Goal: Contribute content: Contribute content

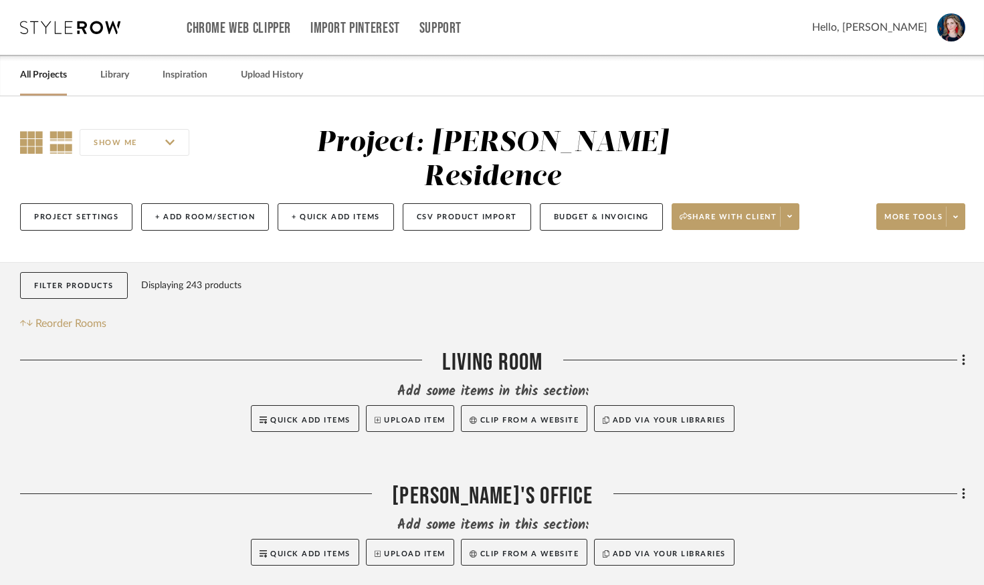
click at [33, 150] on icon at bounding box center [31, 142] width 23 height 23
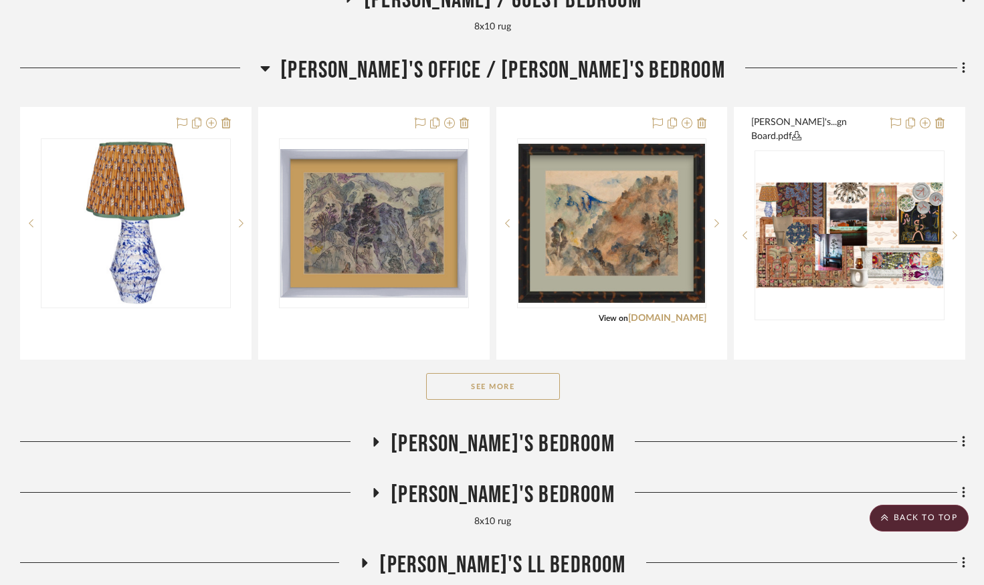
scroll to position [2276, 0]
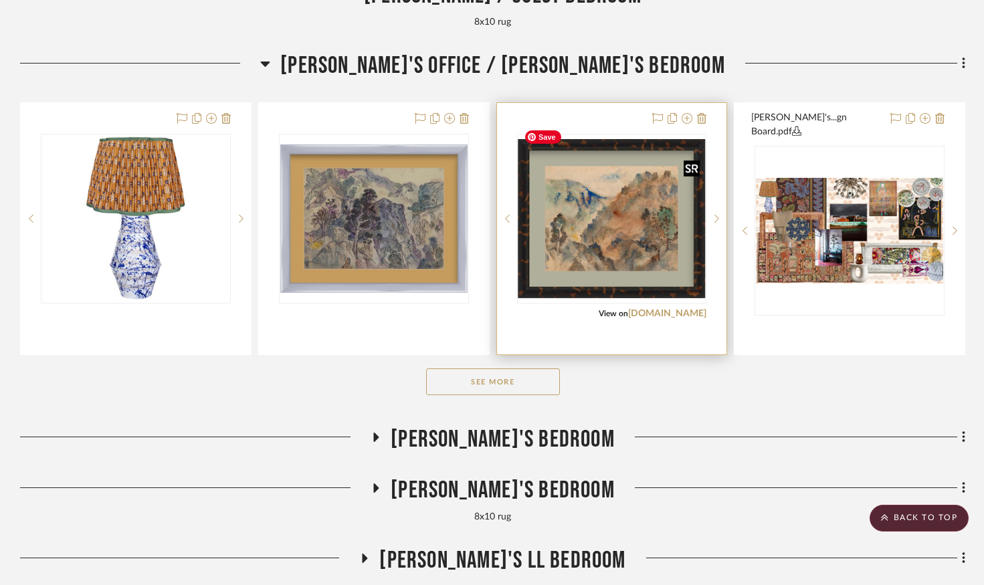
click at [626, 231] on img "0" at bounding box center [611, 219] width 187 height 160
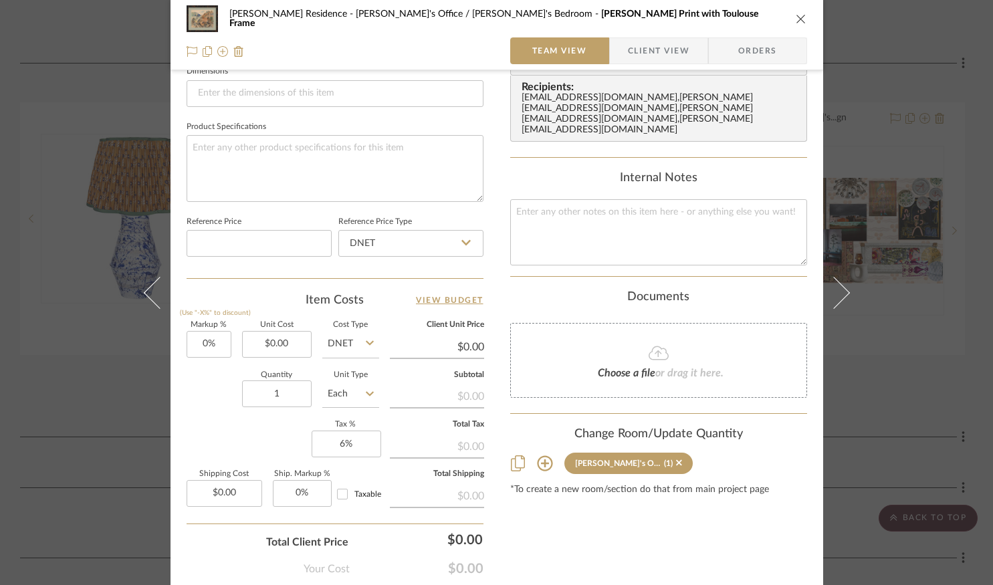
scroll to position [592, 0]
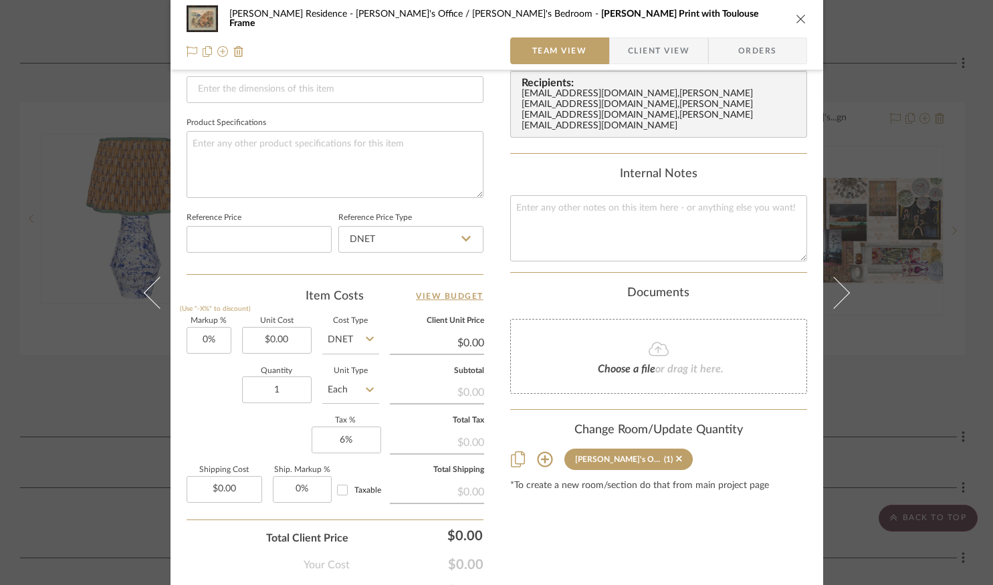
click at [540, 451] on icon at bounding box center [545, 459] width 16 height 16
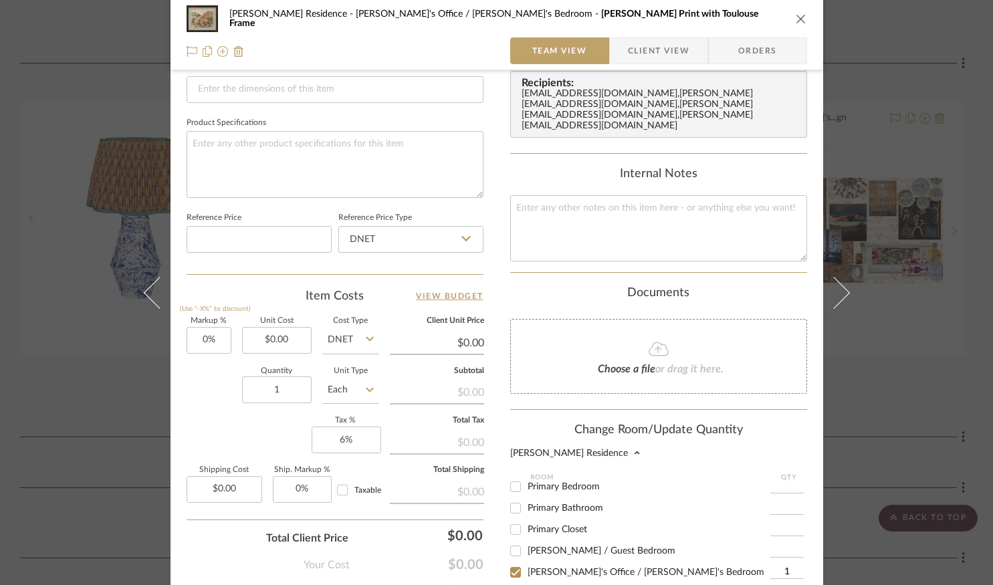
scroll to position [159, 0]
click at [563, 478] on span "Primary Bedroom" at bounding box center [564, 482] width 72 height 9
click at [526, 474] on input "Primary Bedroom" at bounding box center [515, 482] width 21 height 21
checkbox input "true"
type input "1"
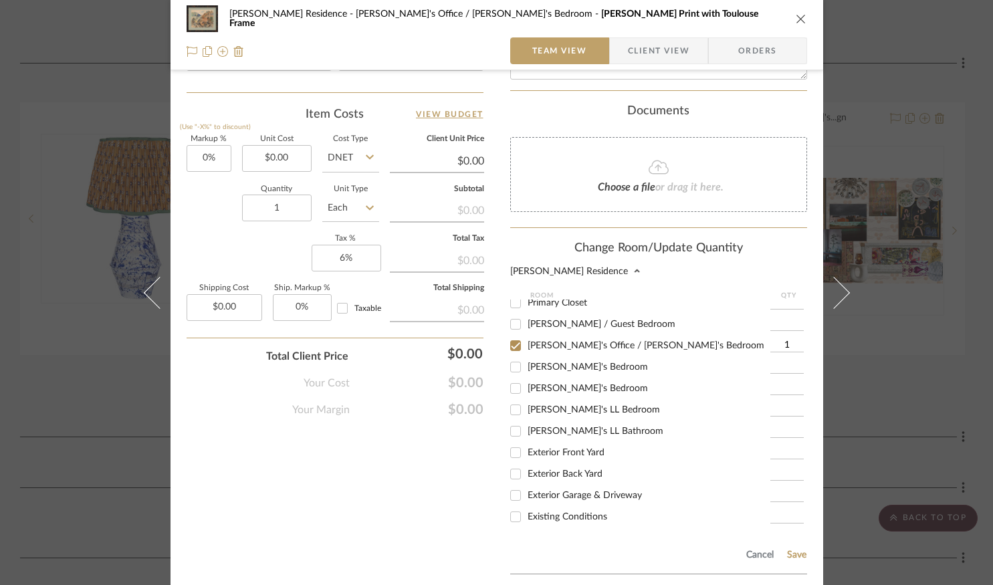
scroll to position [853, 0]
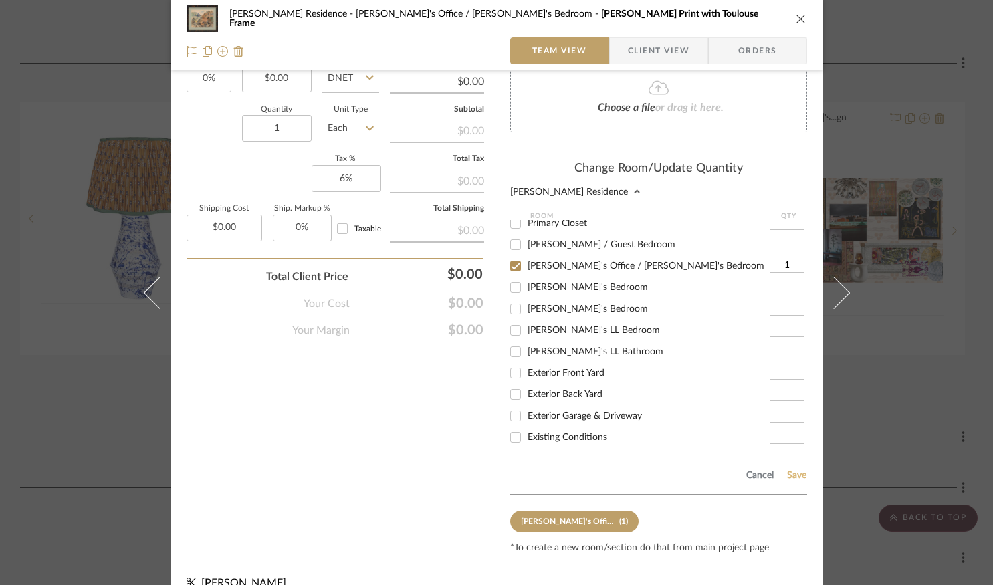
click at [791, 470] on button "Save" at bounding box center [796, 475] width 21 height 11
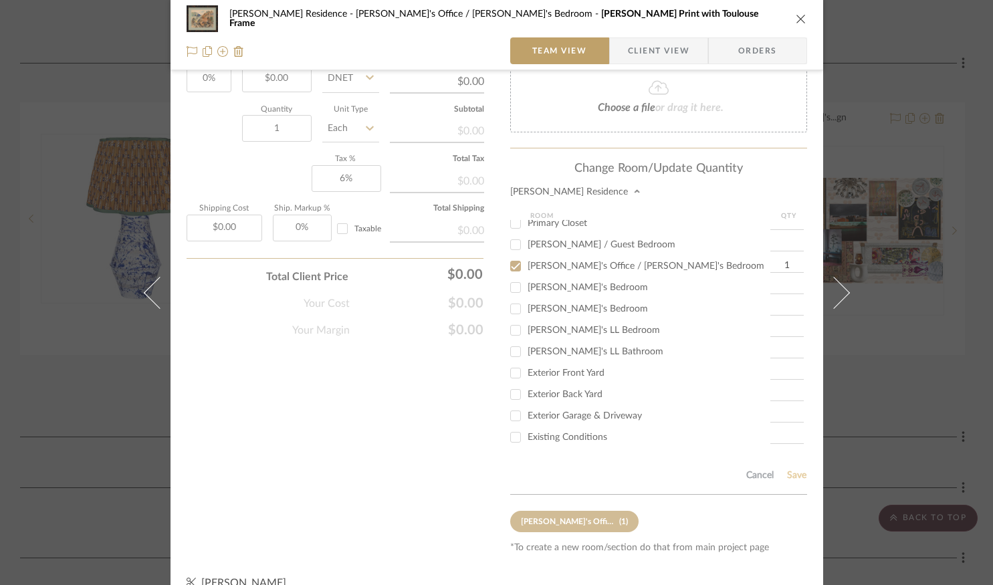
scroll to position [669, 0]
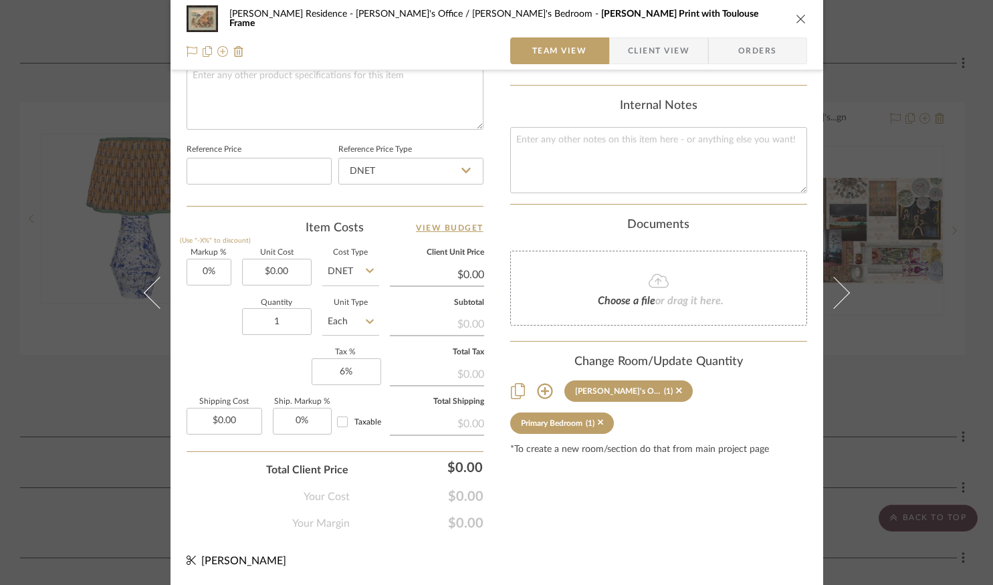
click at [796, 19] on icon "close" at bounding box center [801, 18] width 11 height 11
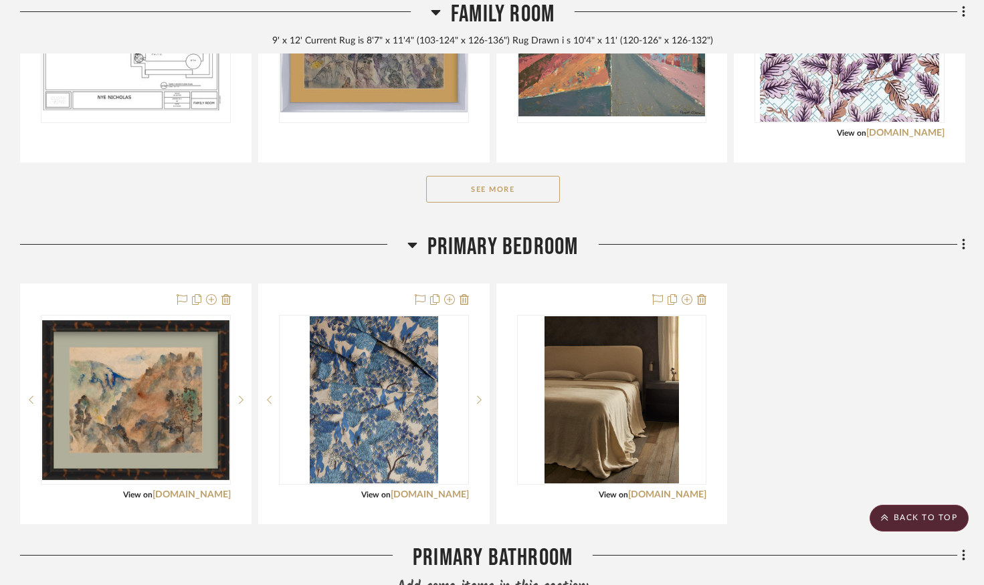
scroll to position [1444, 0]
click at [964, 239] on icon at bounding box center [963, 244] width 3 height 11
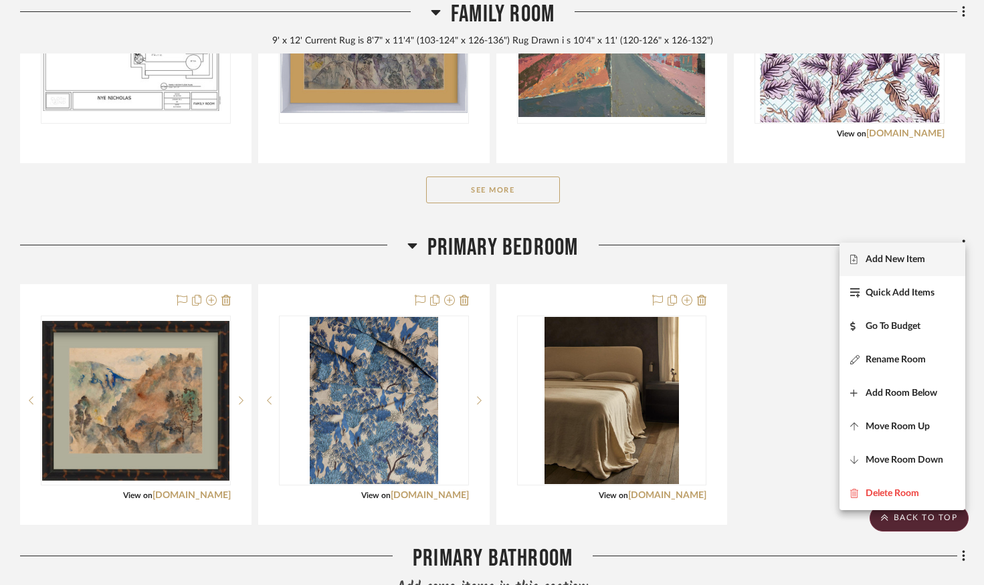
click at [895, 262] on span "Add New Item" at bounding box center [895, 258] width 60 height 11
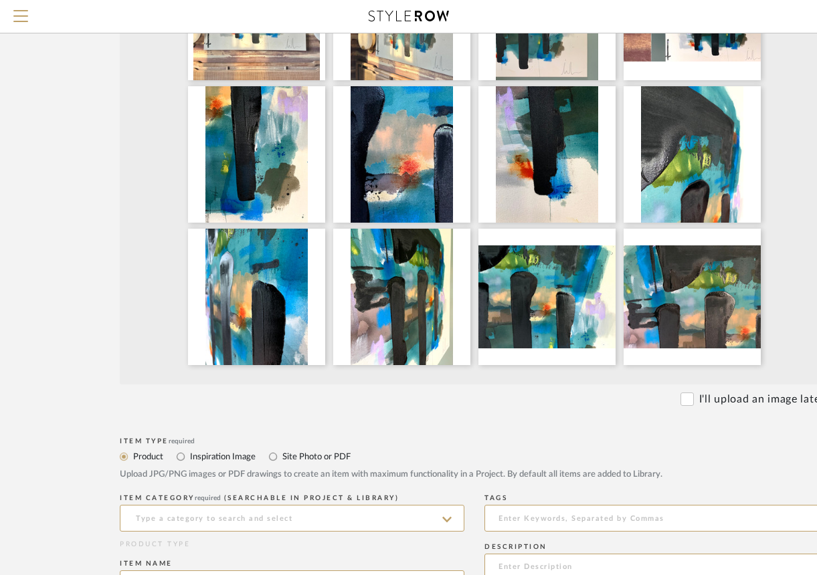
scroll to position [447, 5]
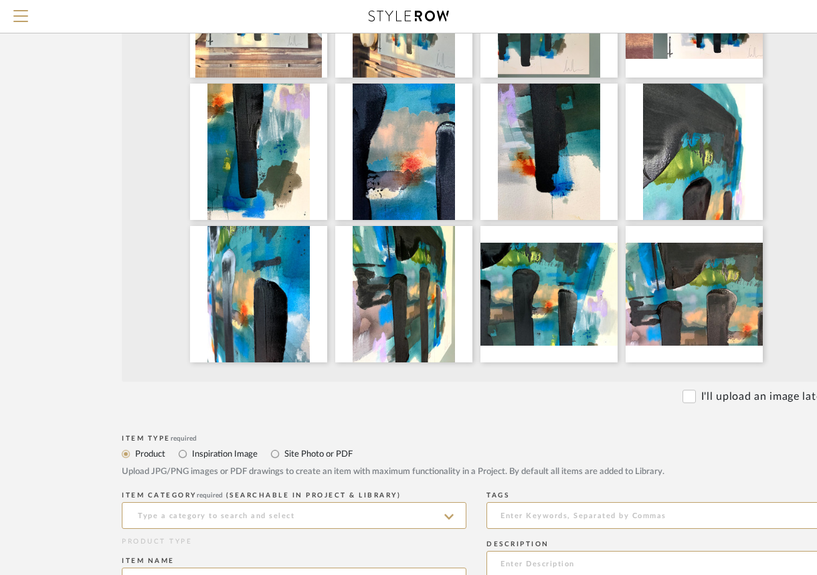
click at [312, 461] on label "Site Photo or PDF" at bounding box center [318, 454] width 70 height 15
click at [283, 462] on input "Site Photo or PDF" at bounding box center [275, 454] width 16 height 16
radio input "true"
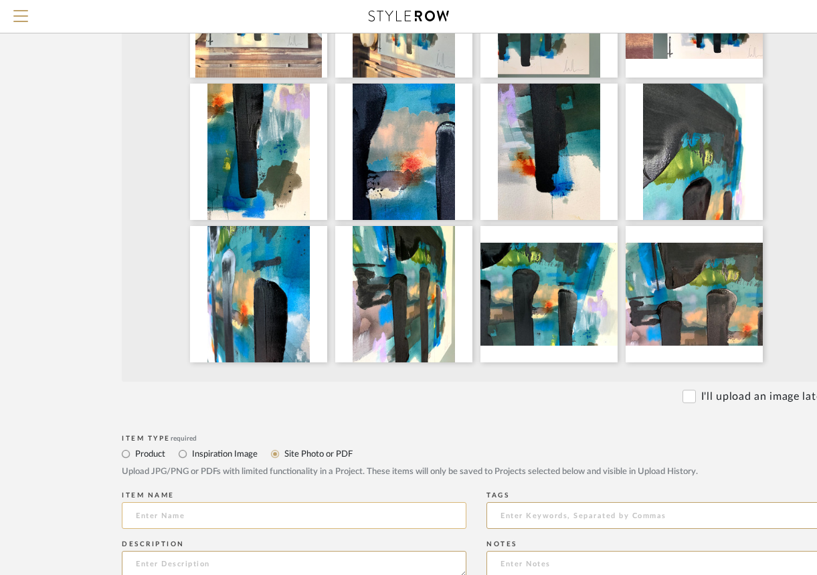
click at [261, 518] on input at bounding box center [294, 515] width 344 height 27
type input "A"
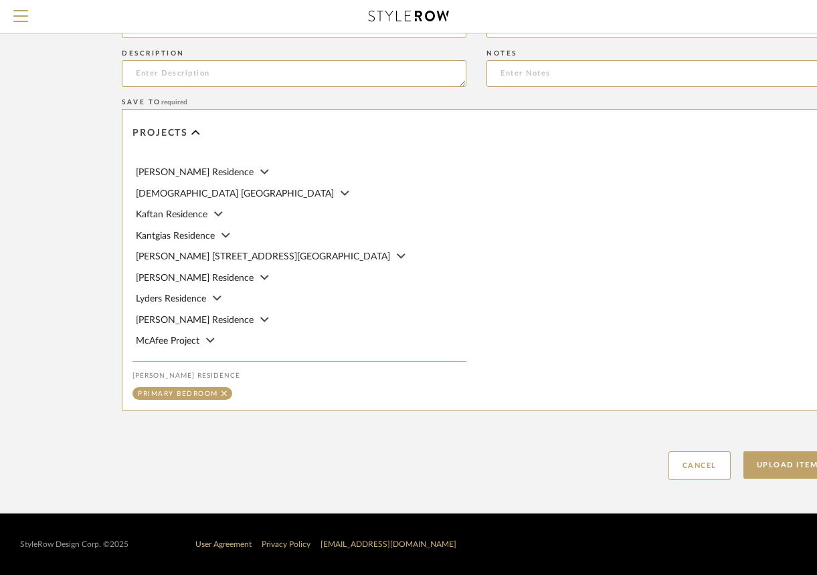
scroll to position [306, 0]
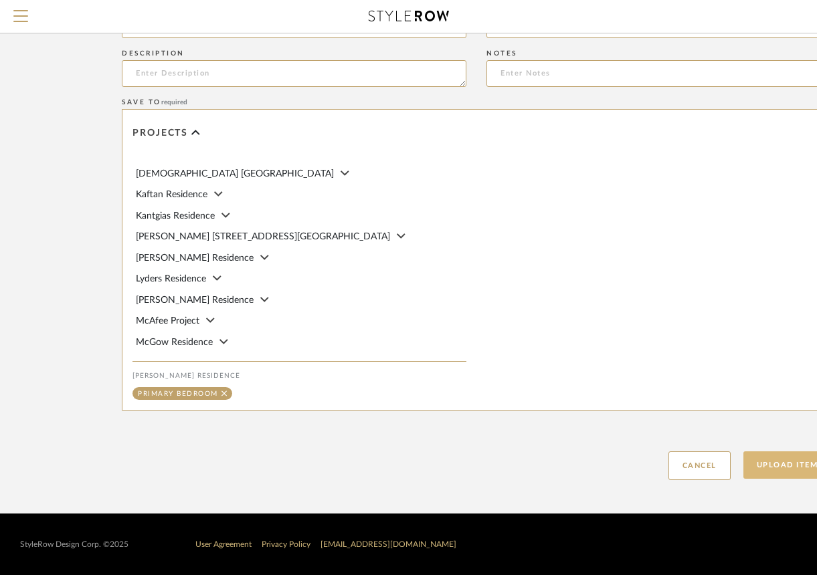
type input "Laura Deems Painting"
click at [743, 469] on button "Upload Item" at bounding box center [787, 464] width 88 height 27
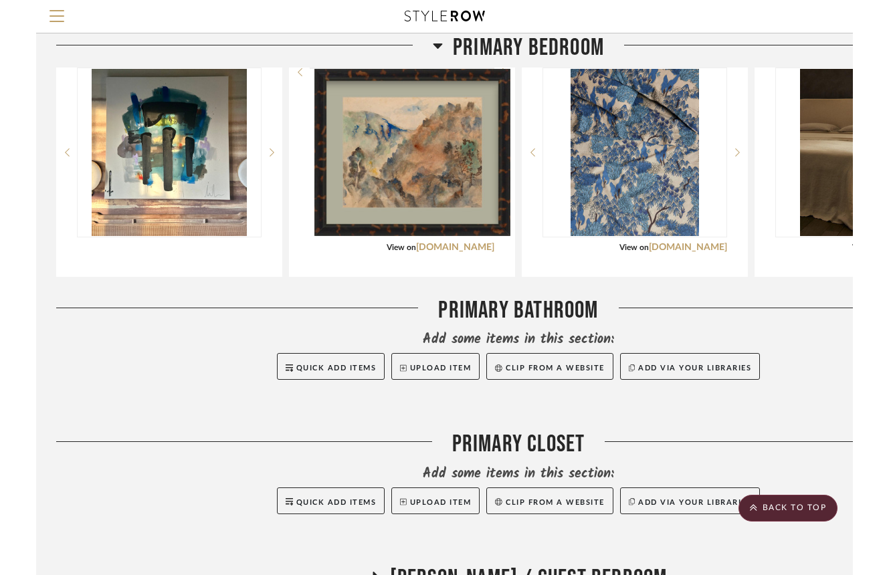
scroll to position [1633, 0]
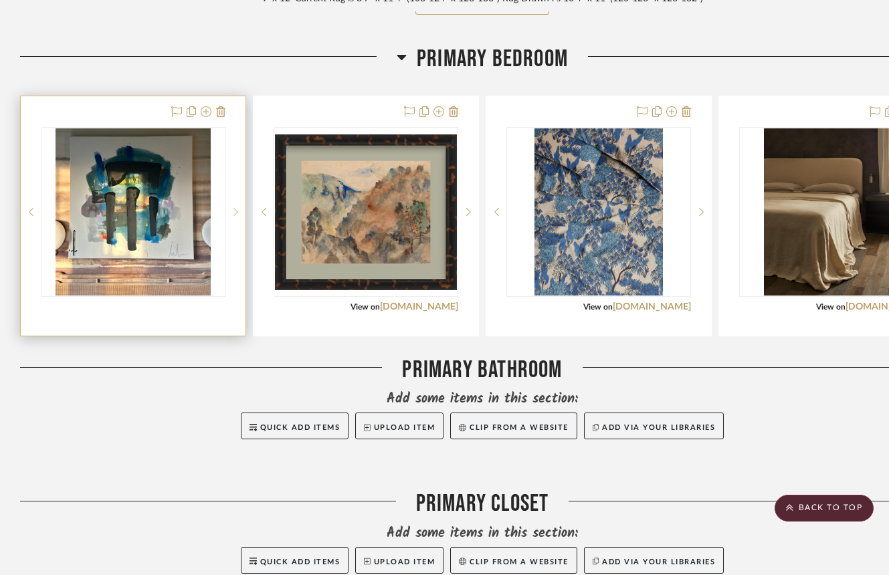
click at [231, 217] on sr-next-btn at bounding box center [235, 211] width 20 height 9
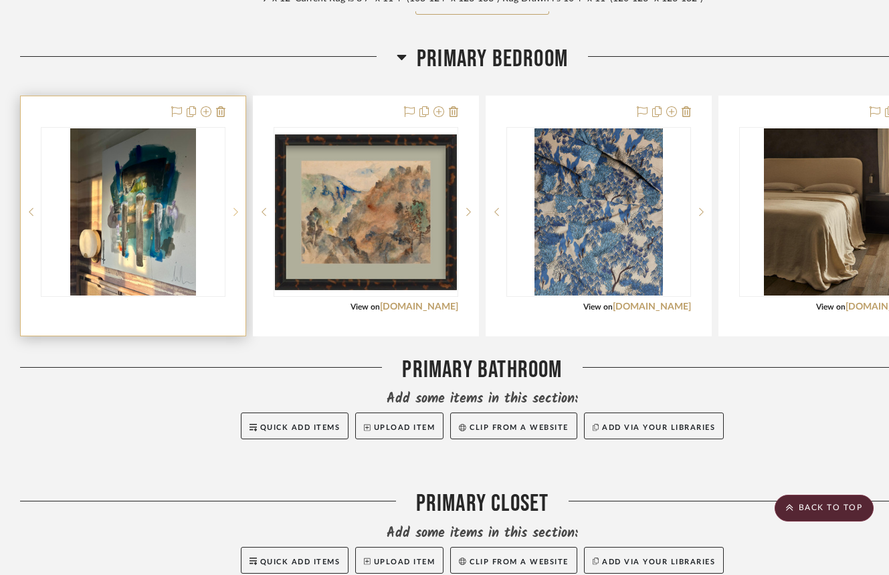
click at [231, 217] on sr-next-btn at bounding box center [235, 211] width 20 height 9
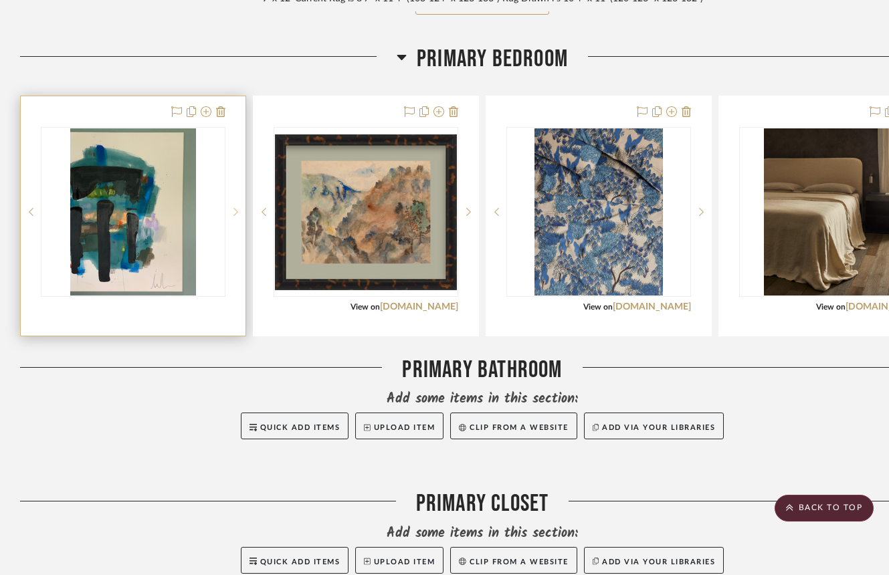
click at [231, 217] on sr-next-btn at bounding box center [235, 211] width 20 height 9
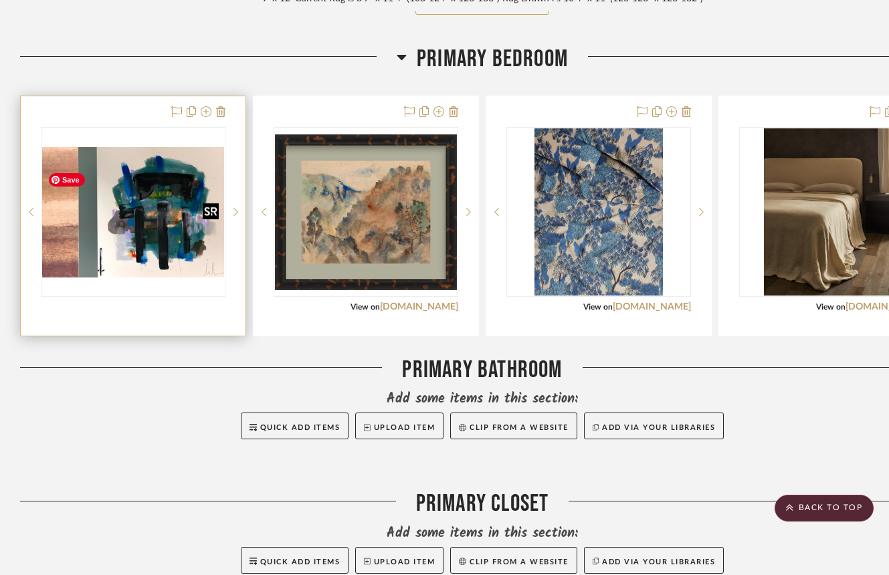
click at [119, 259] on img "3" at bounding box center [133, 212] width 182 height 130
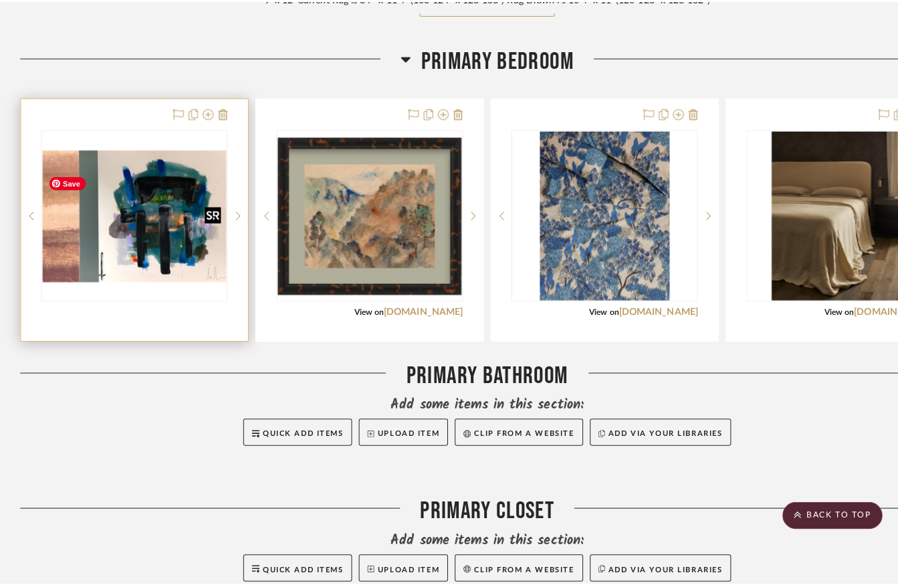
scroll to position [0, 0]
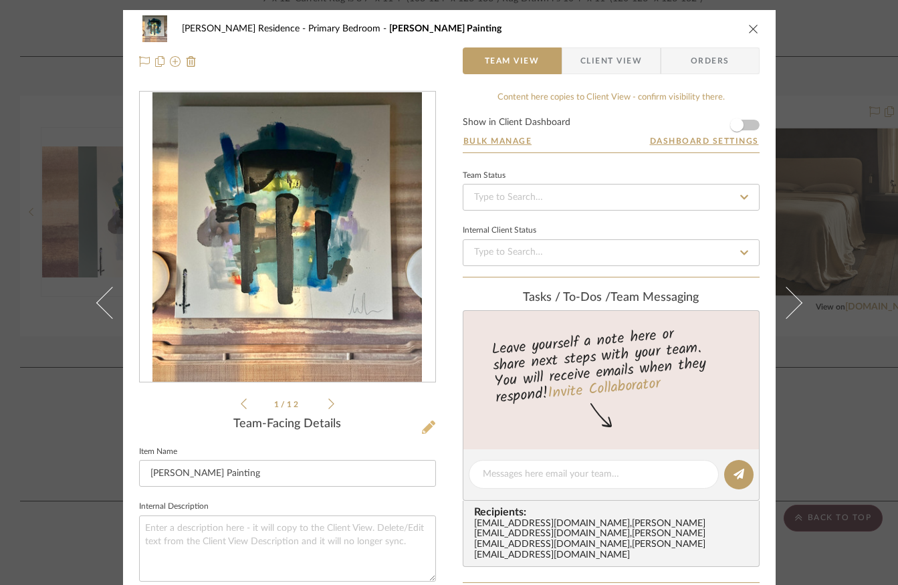
click at [424, 427] on icon at bounding box center [428, 427] width 13 height 13
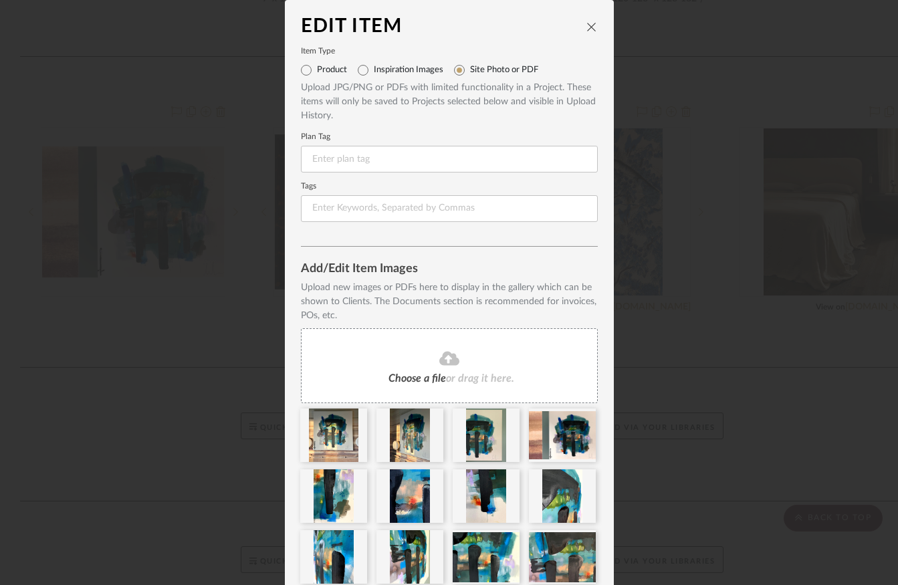
scroll to position [60, 0]
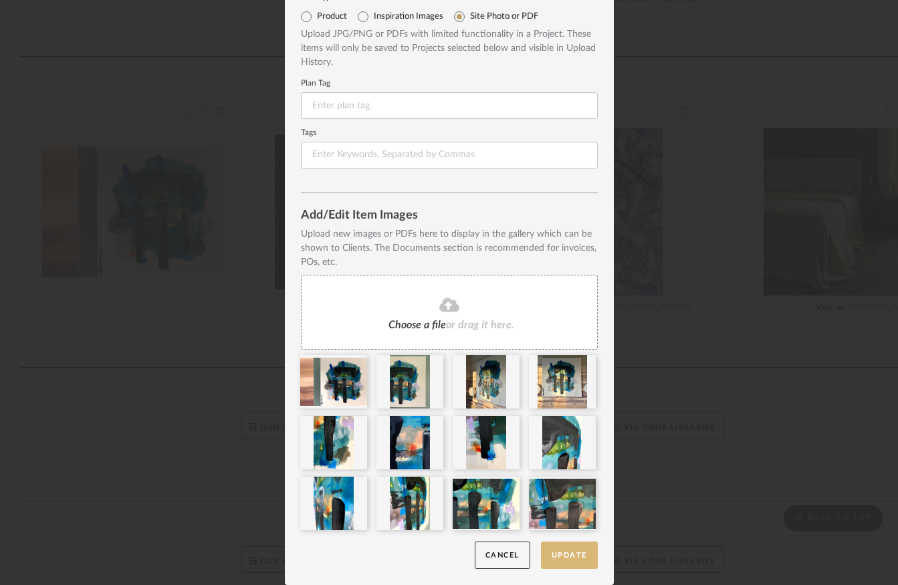
click at [541, 559] on button "Update" at bounding box center [569, 555] width 57 height 27
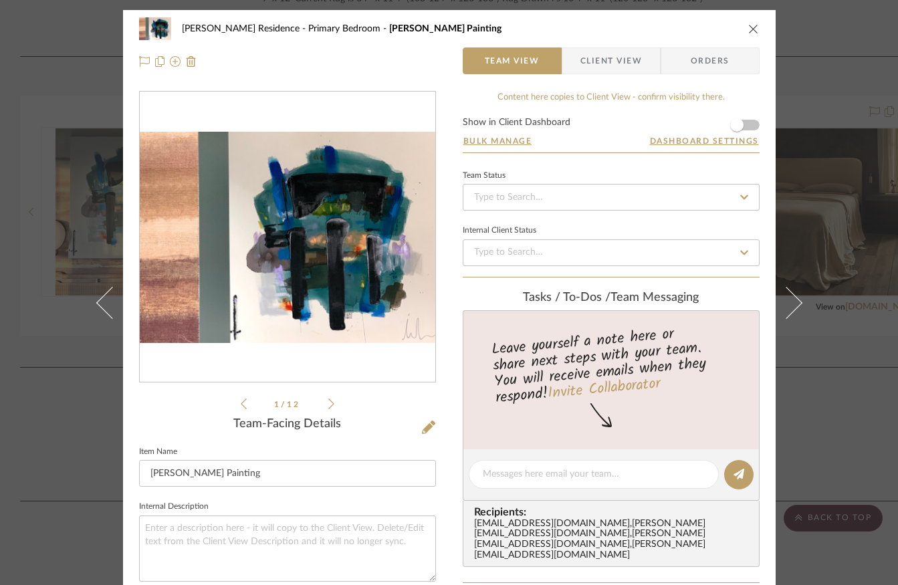
click at [748, 31] on icon "close" at bounding box center [753, 28] width 11 height 11
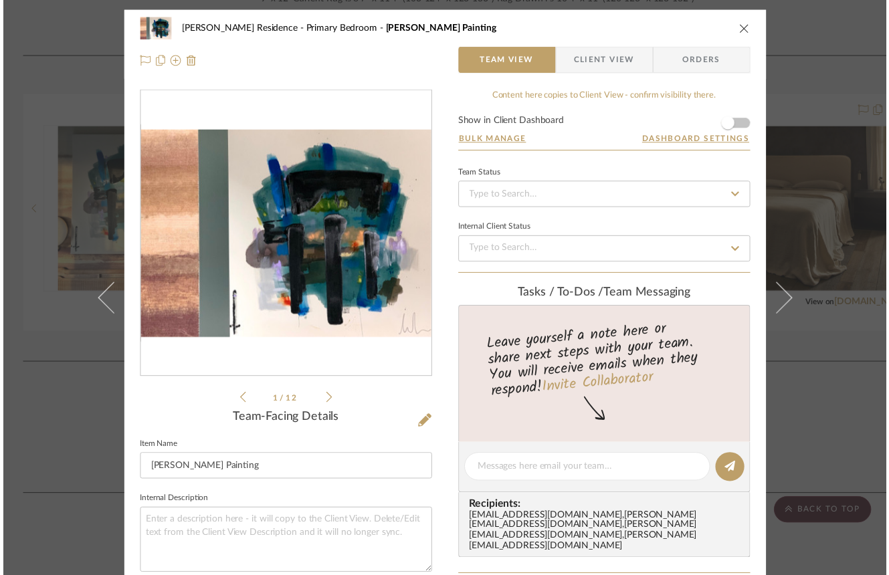
scroll to position [1633, 0]
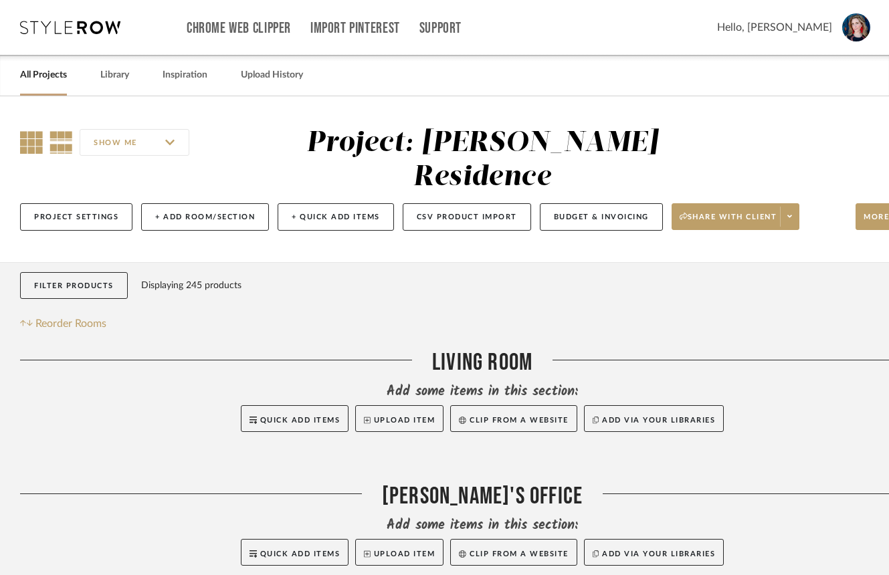
click at [26, 147] on icon at bounding box center [31, 142] width 23 height 23
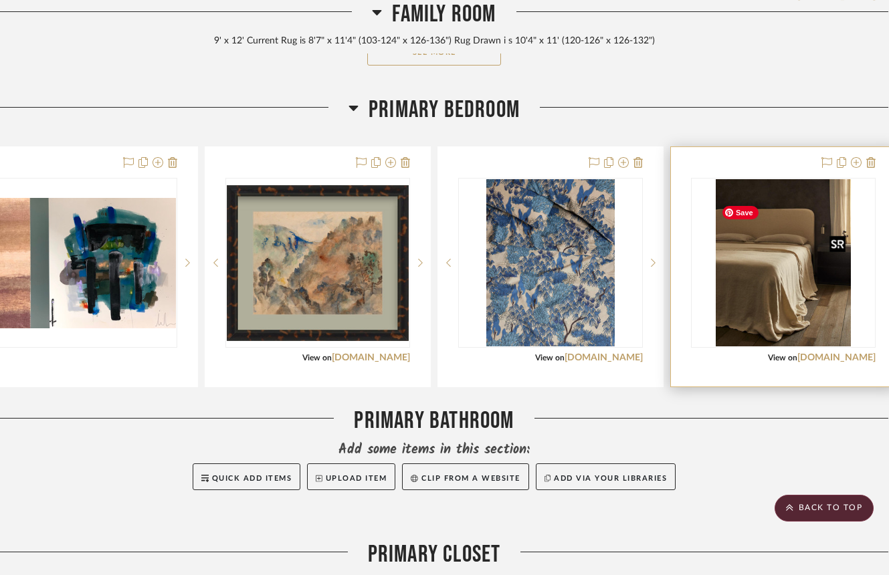
scroll to position [1582, 74]
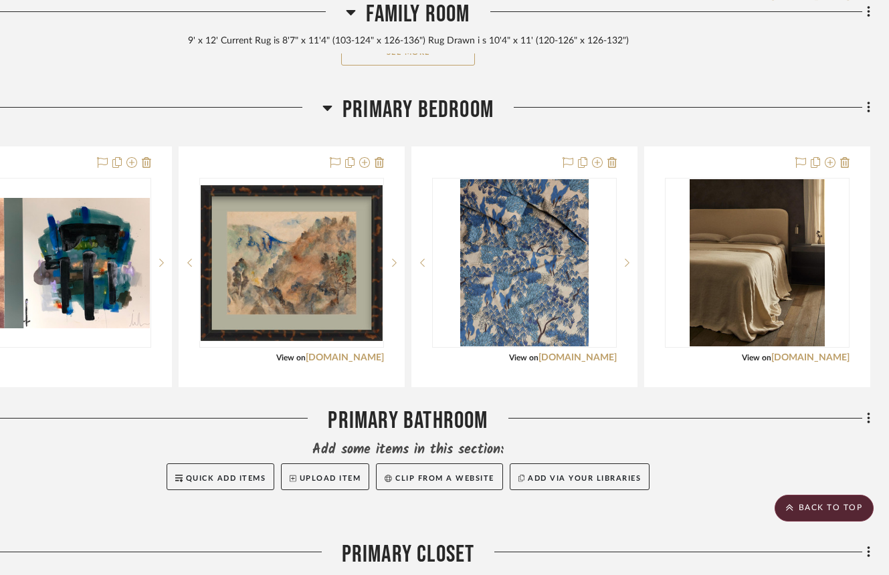
click at [870, 120] on div "Filter by keyword, category or name prior to exporting to Excel or Bulk Actions…" at bounding box center [407, 504] width 963 height 3649
click at [869, 113] on icon at bounding box center [868, 107] width 3 height 11
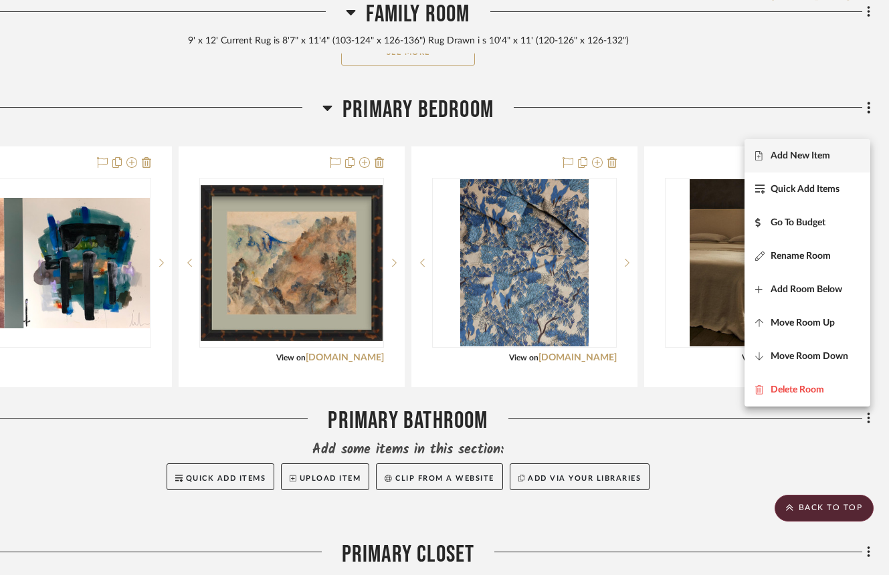
click at [814, 159] on span "Add New Item" at bounding box center [800, 155] width 60 height 11
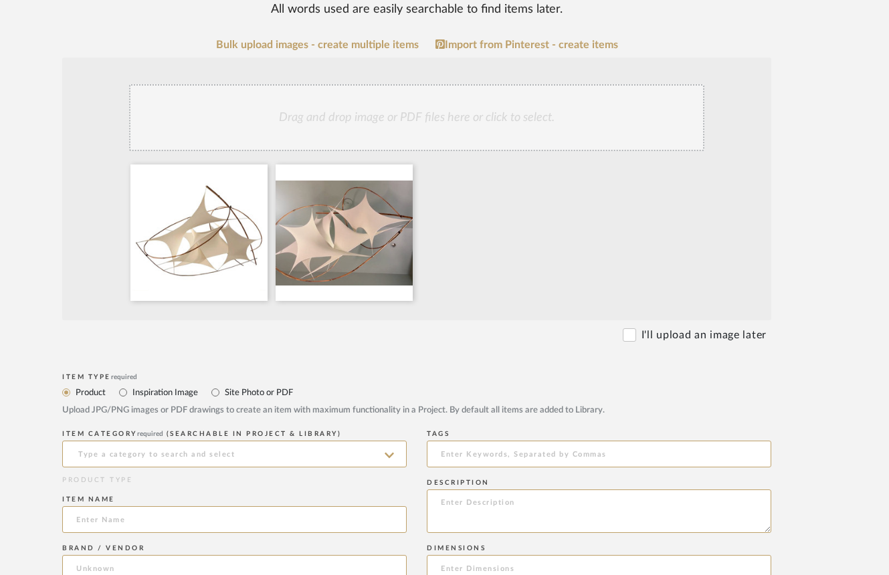
scroll to position [307, 65]
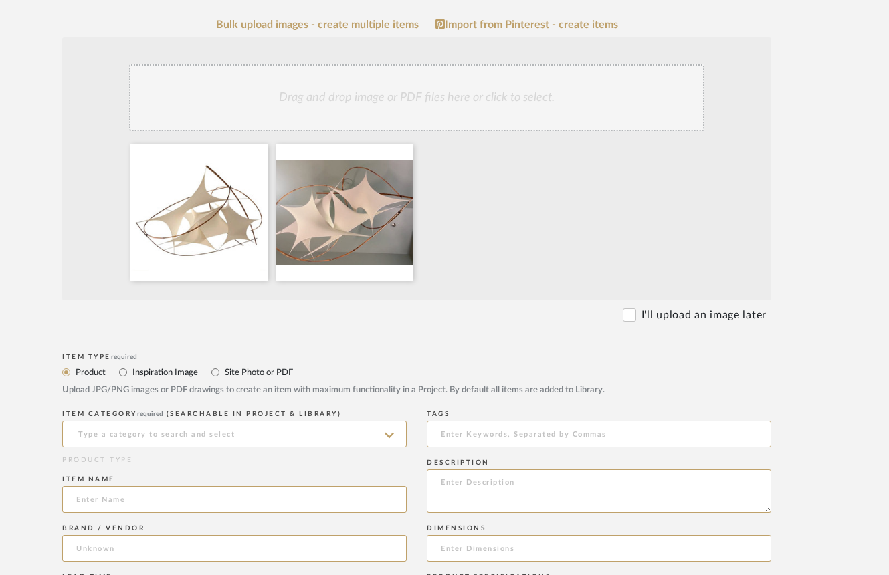
click at [241, 374] on label "Site Photo or PDF" at bounding box center [258, 372] width 70 height 15
click at [223, 374] on input "Site Photo or PDF" at bounding box center [215, 372] width 16 height 16
radio input "true"
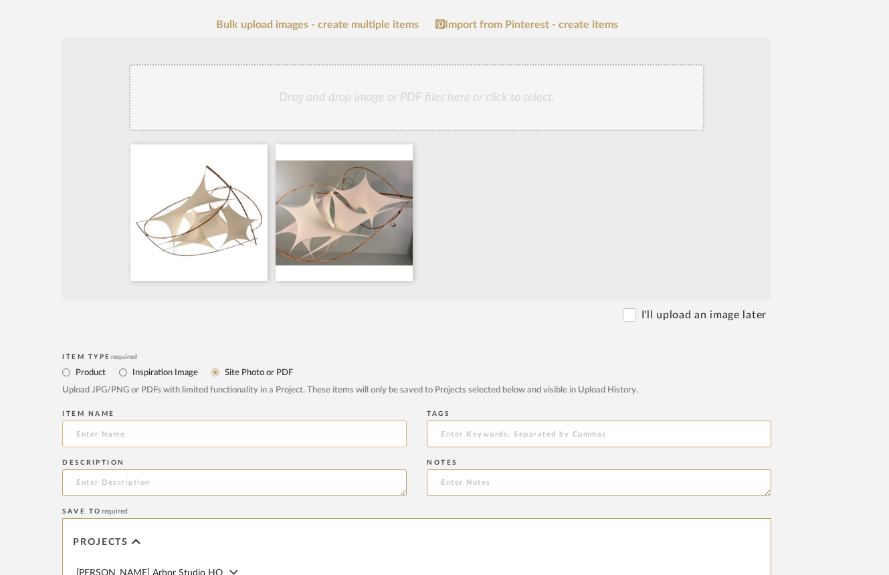
click at [187, 446] on input at bounding box center [234, 434] width 344 height 27
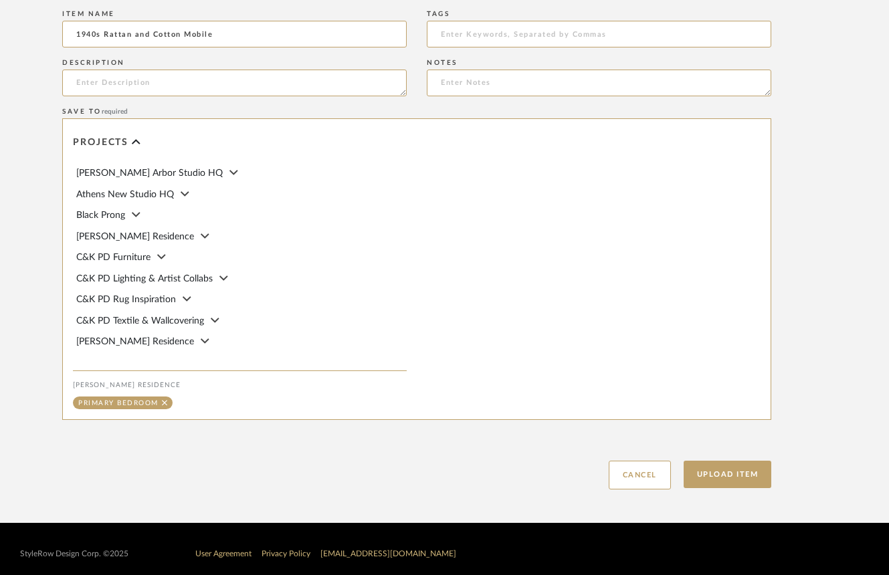
scroll to position [734, 65]
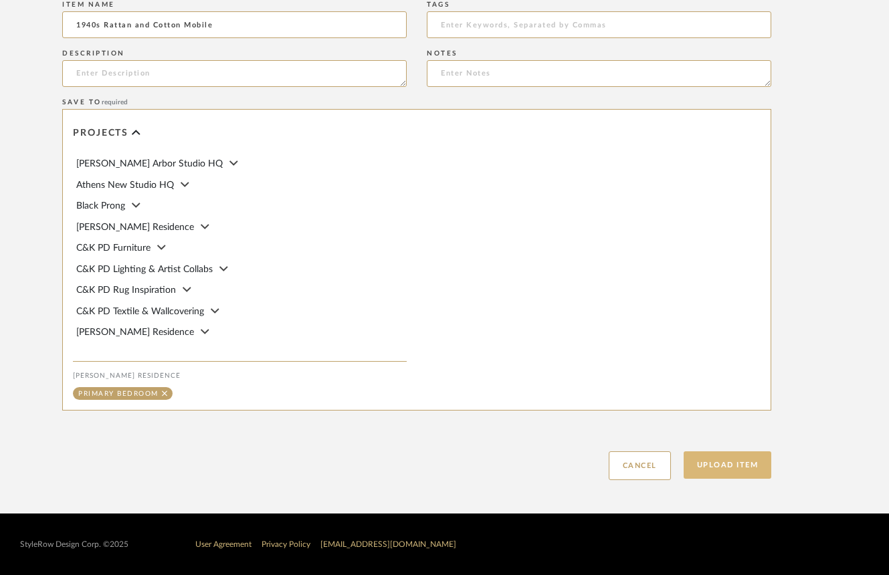
type input "1940s Rattan and Cotton Mobile"
click at [691, 460] on button "Upload Item" at bounding box center [727, 464] width 88 height 27
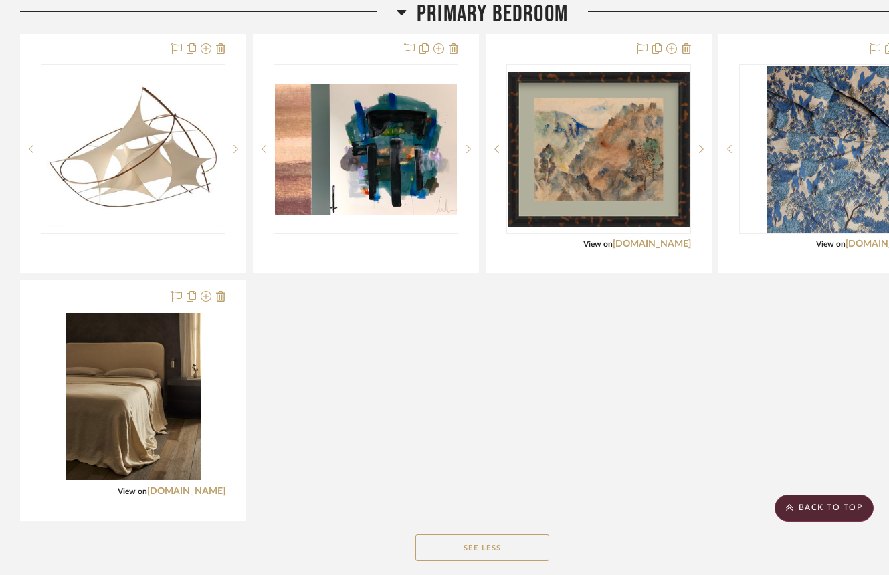
scroll to position [1696, 74]
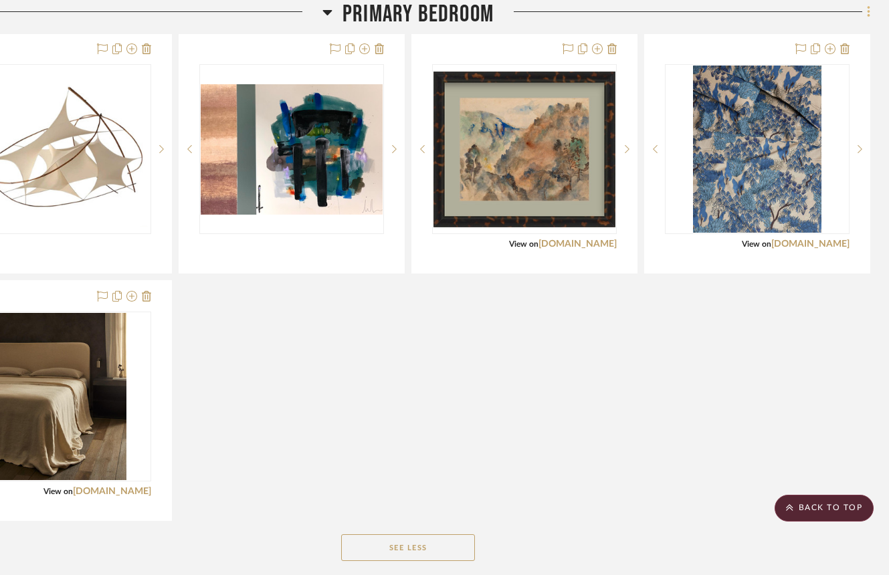
click at [867, 13] on icon at bounding box center [869, 12] width 4 height 15
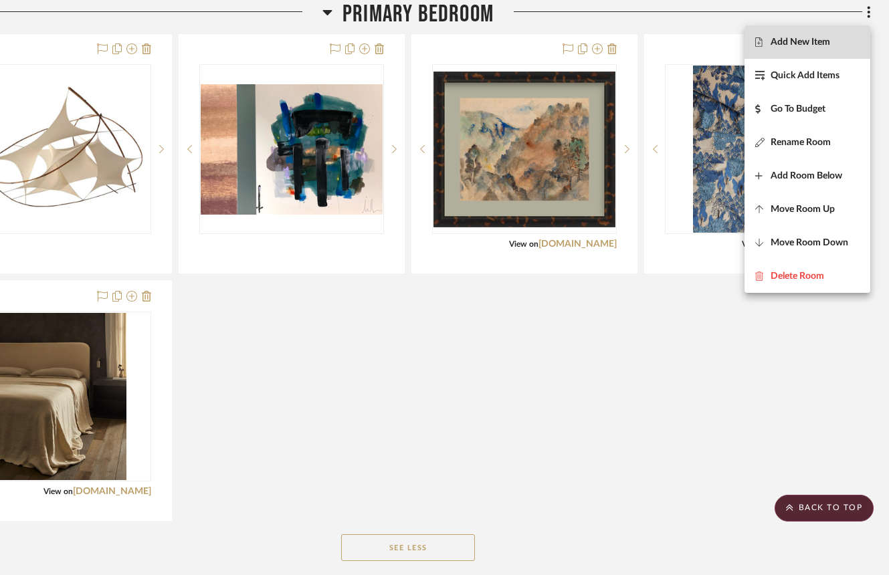
click at [808, 42] on span "Add New Item" at bounding box center [800, 41] width 60 height 11
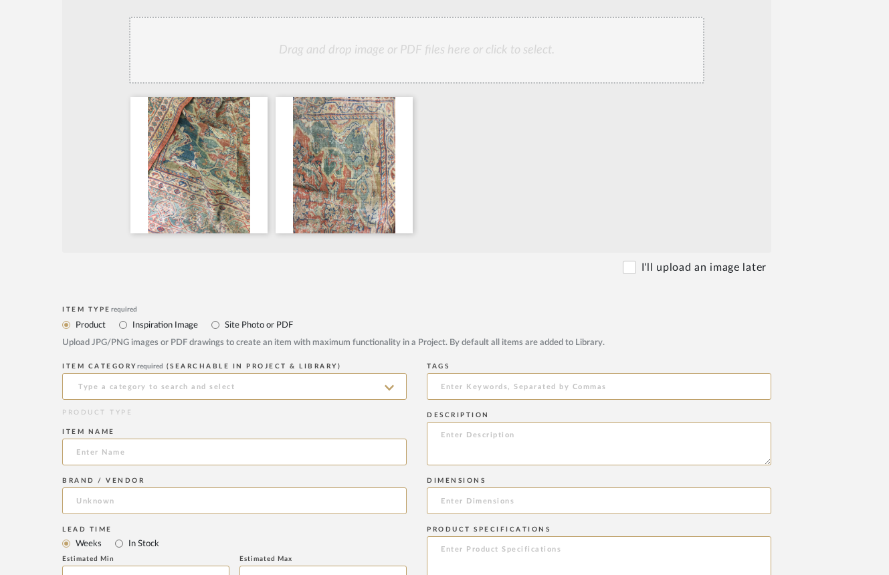
scroll to position [360, 65]
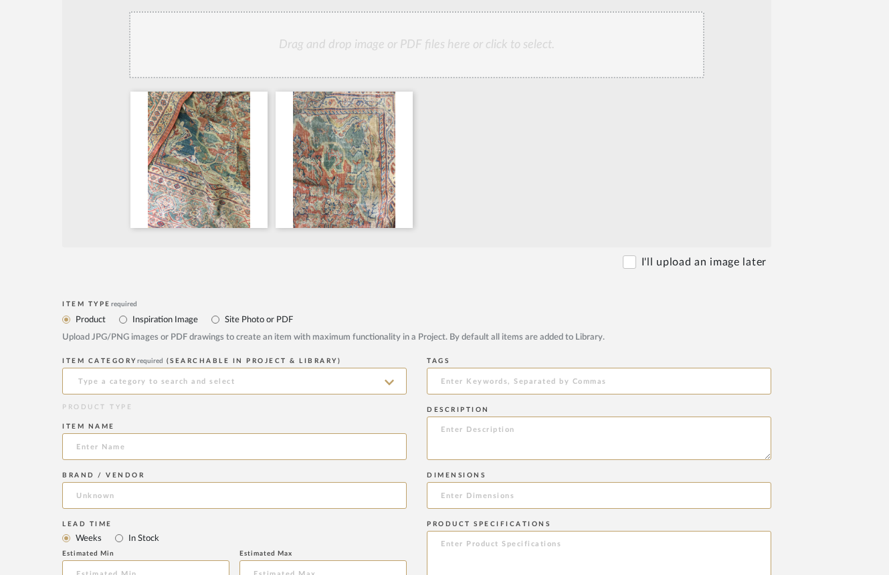
click at [241, 325] on label "Site Photo or PDF" at bounding box center [258, 319] width 70 height 15
click at [223, 325] on input "Site Photo or PDF" at bounding box center [215, 320] width 16 height 16
radio input "true"
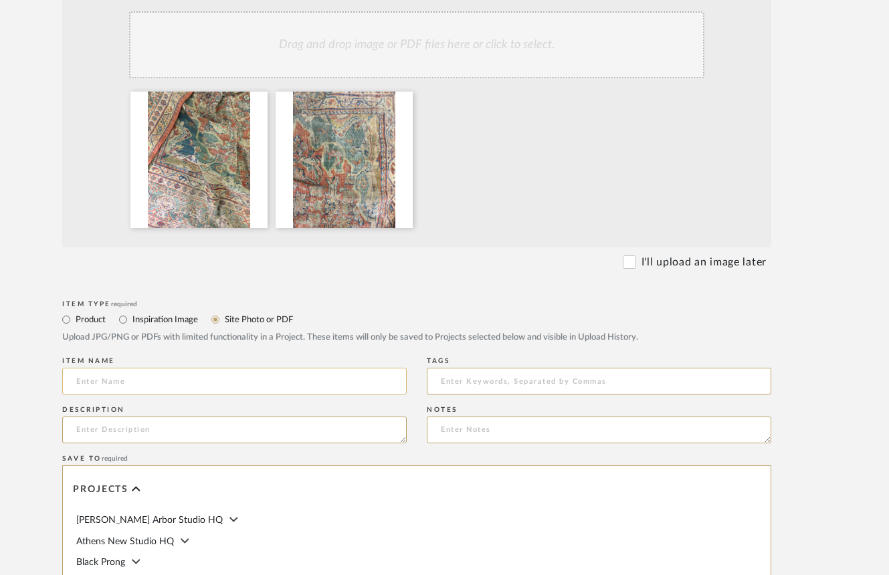
click at [217, 393] on input at bounding box center [234, 381] width 344 height 27
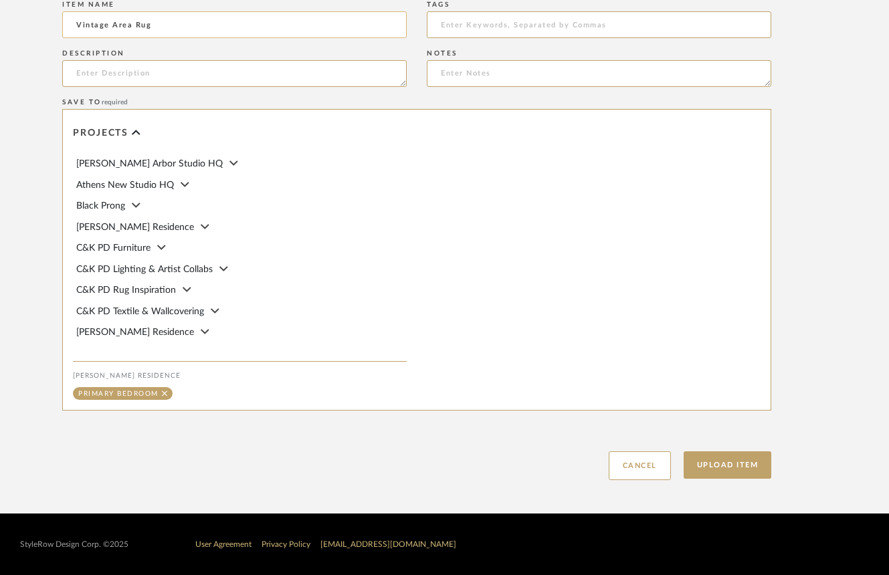
scroll to position [734, 65]
type input "Vintage Area Rug"
click at [748, 466] on button "Upload Item" at bounding box center [727, 464] width 88 height 27
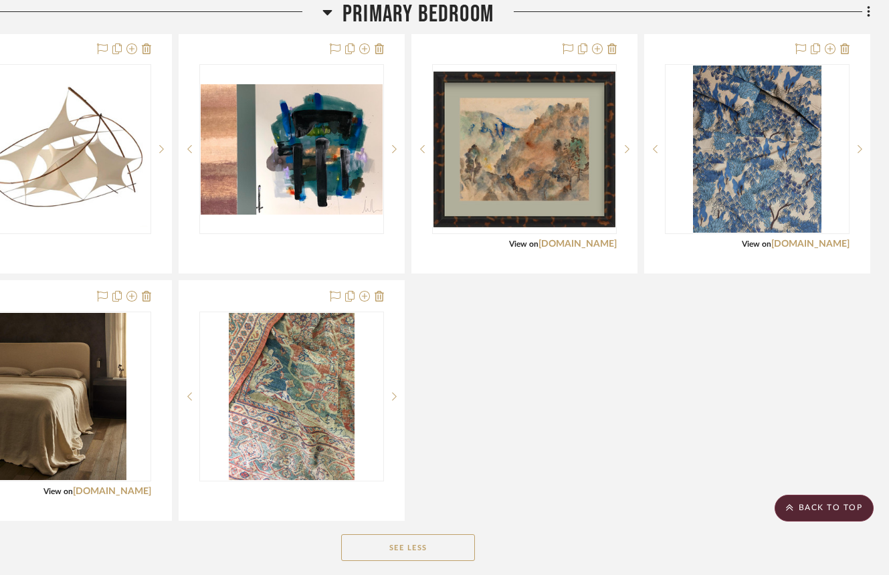
scroll to position [1695, 74]
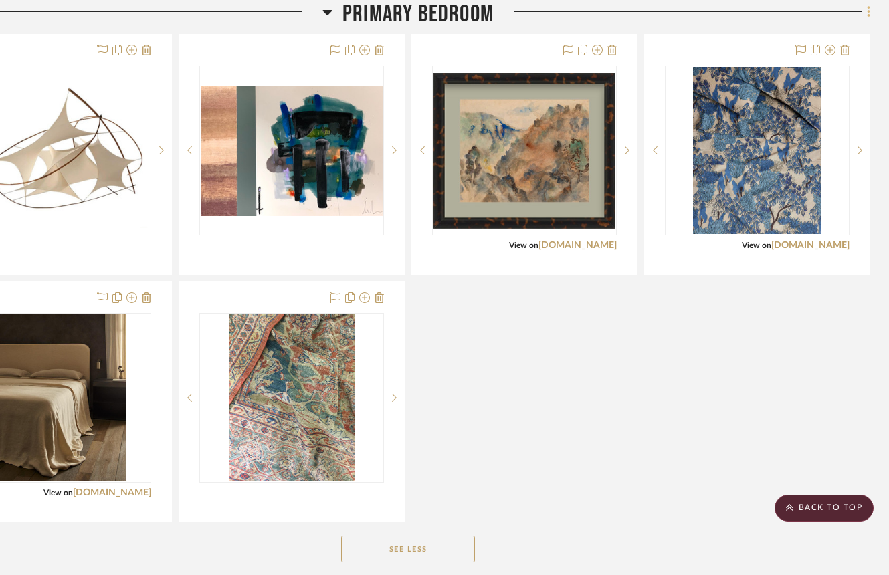
click at [867, 13] on icon at bounding box center [869, 12] width 4 height 15
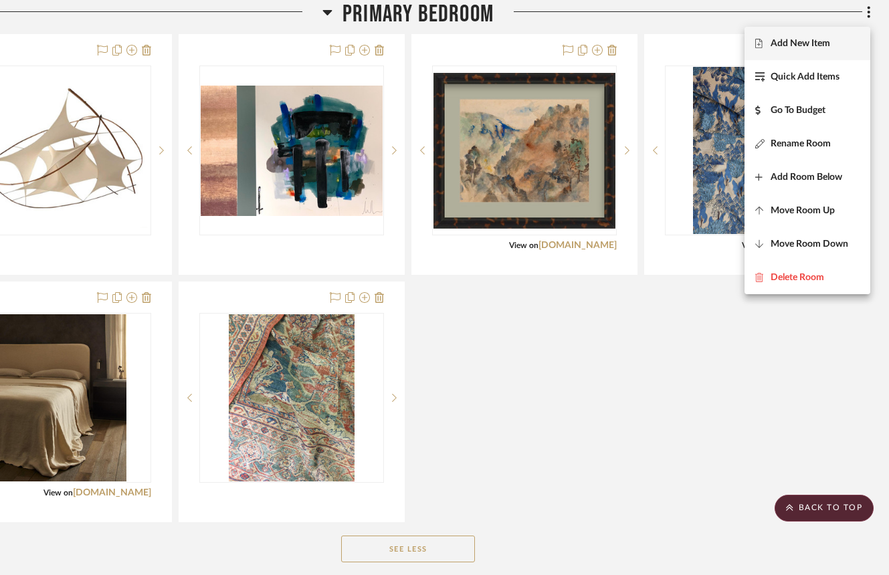
click at [787, 49] on span "Add New Item" at bounding box center [800, 42] width 60 height 11
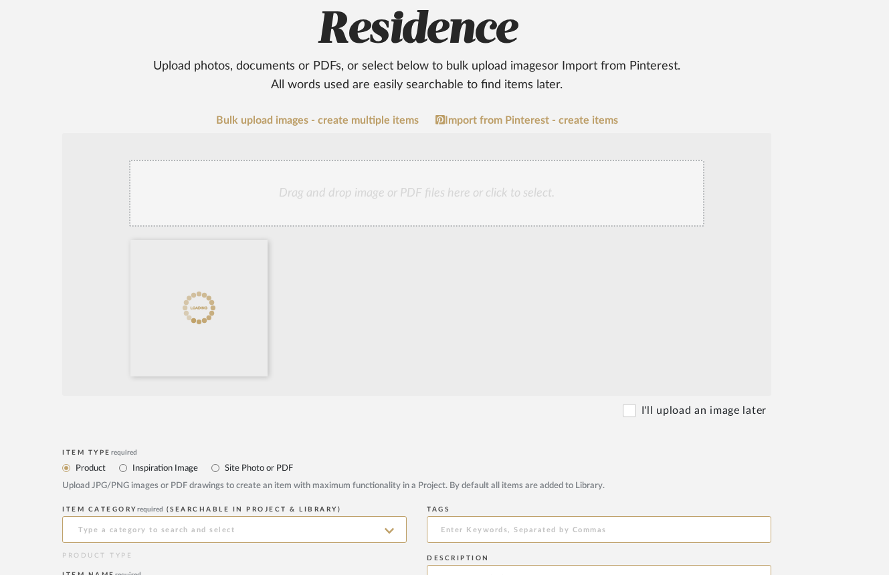
scroll to position [228, 65]
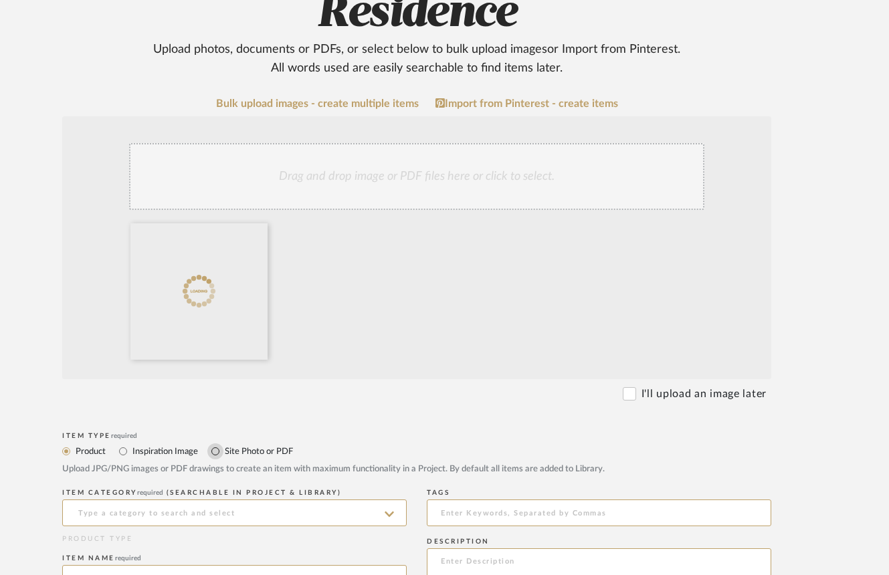
click at [223, 457] on input "Site Photo or PDF" at bounding box center [215, 451] width 16 height 16
radio input "true"
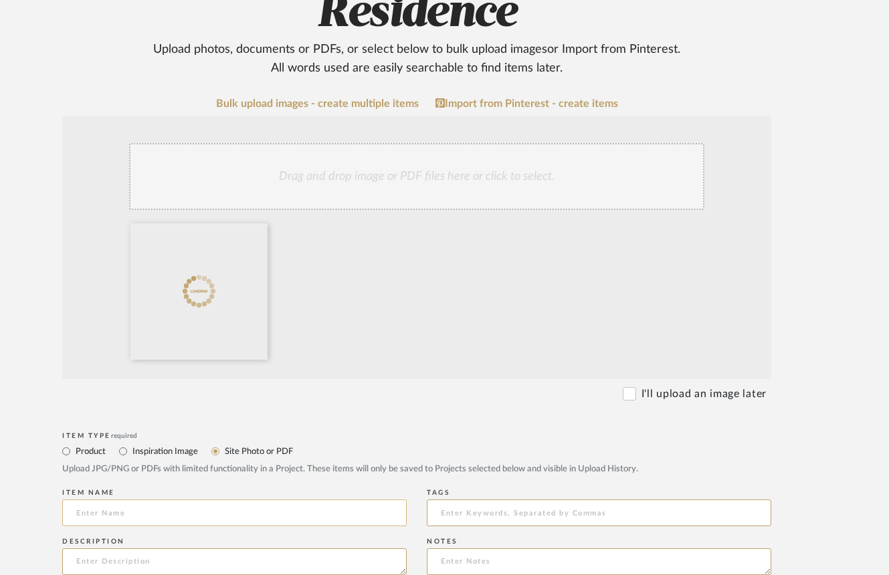
click at [183, 524] on input at bounding box center [234, 513] width 344 height 27
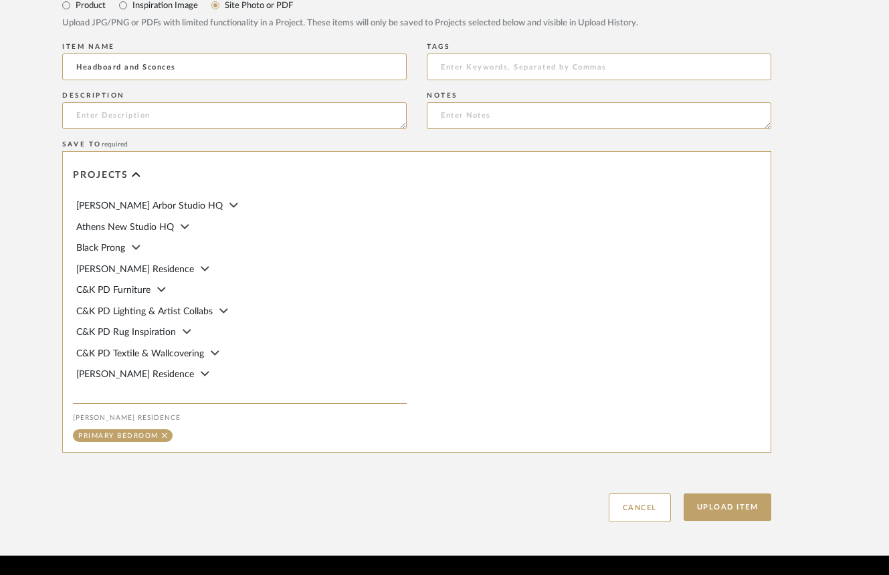
scroll to position [734, 65]
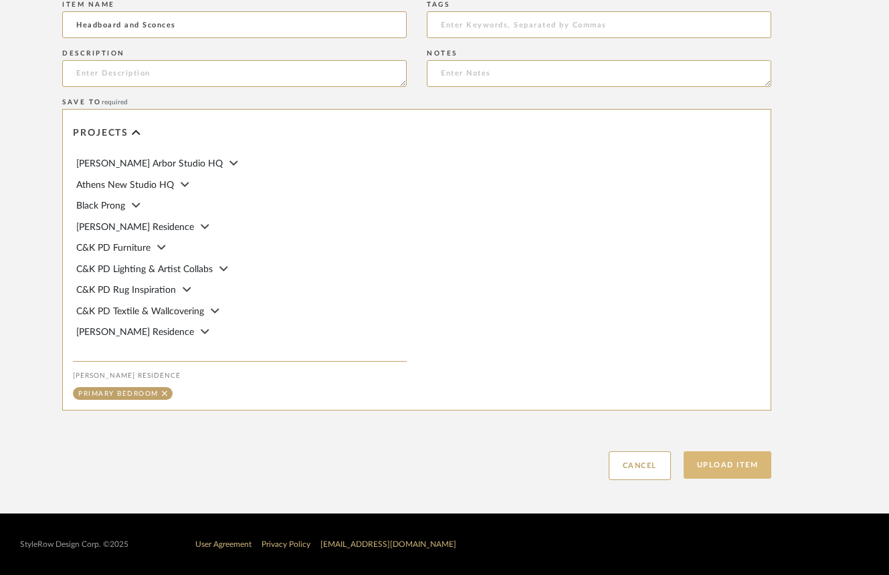
type input "Headboard and Sconces"
click at [691, 477] on button "Upload Item" at bounding box center [727, 464] width 88 height 27
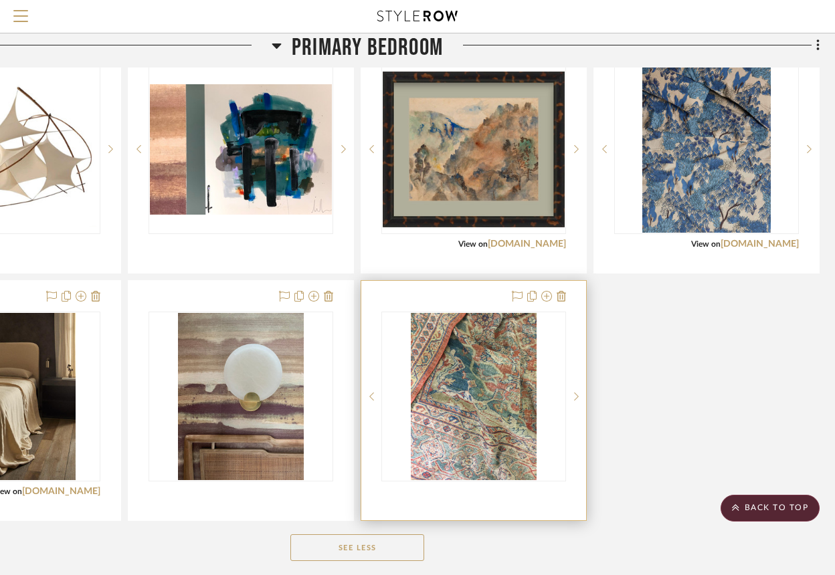
scroll to position [1634, 125]
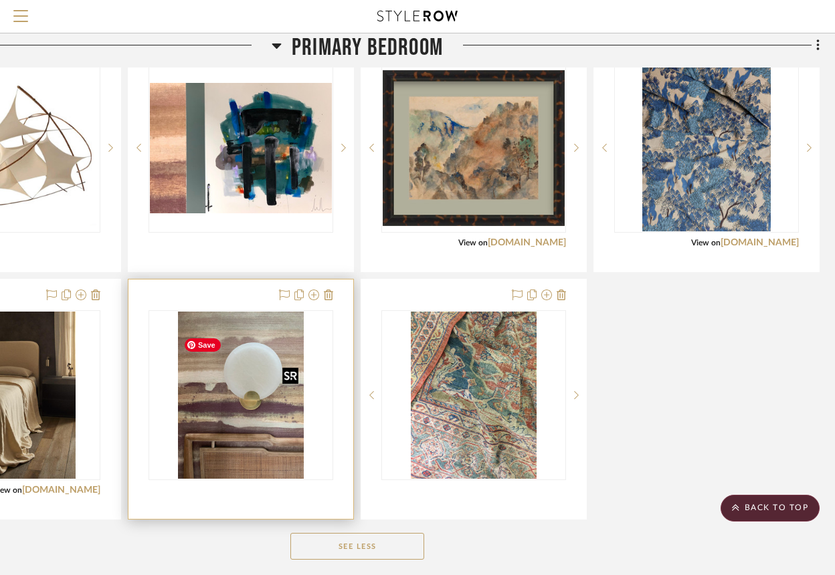
click at [232, 432] on img "0" at bounding box center [241, 395] width 126 height 167
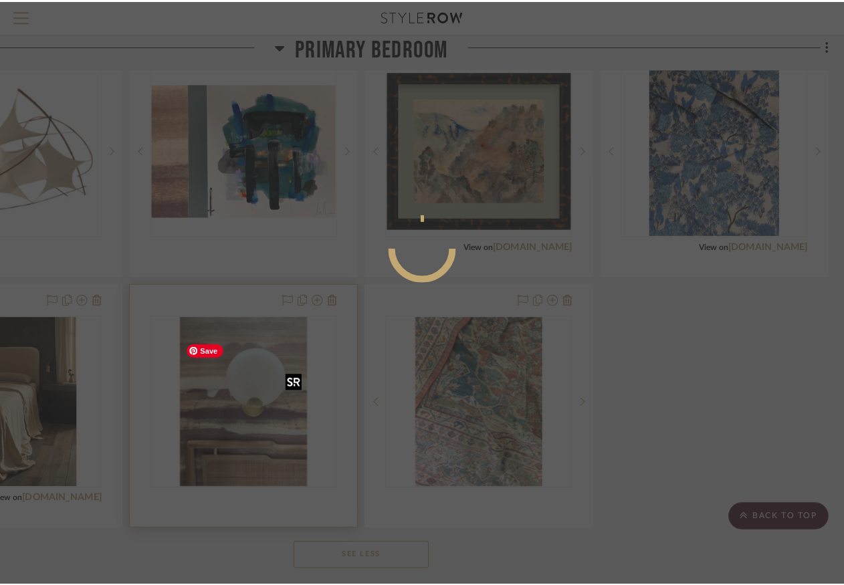
scroll to position [0, 0]
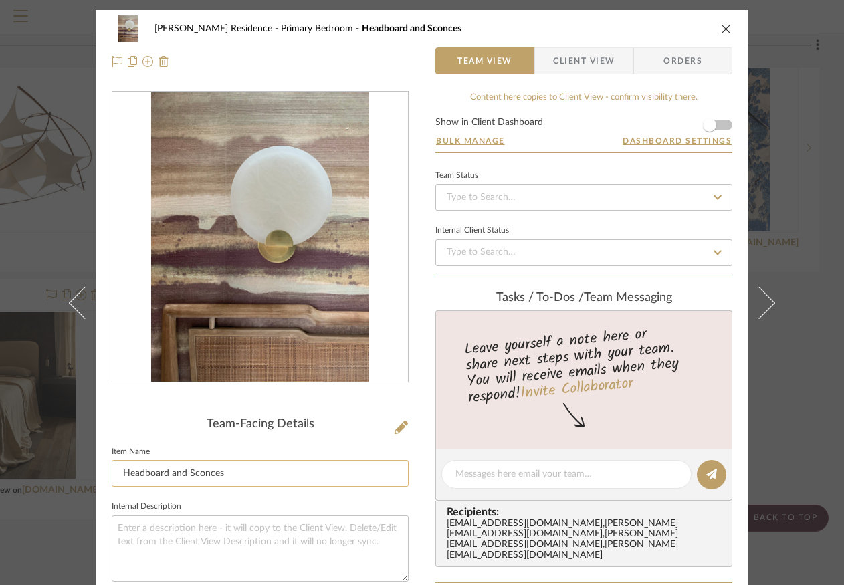
click at [162, 476] on input "Headboard and Sconces" at bounding box center [260, 473] width 297 height 27
type input "Headboard, Wallpaper, and Sconces"
click at [721, 32] on icon "close" at bounding box center [726, 28] width 11 height 11
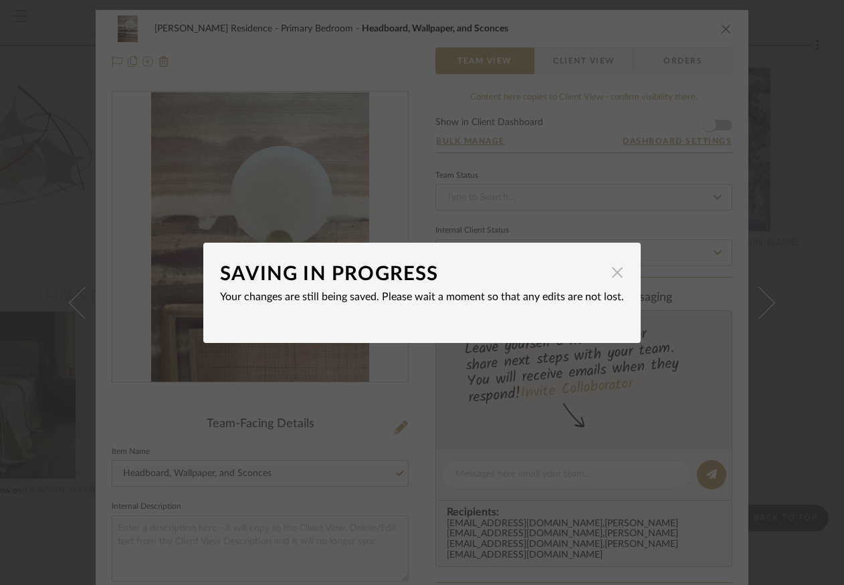
click at [608, 277] on span "button" at bounding box center [617, 272] width 27 height 27
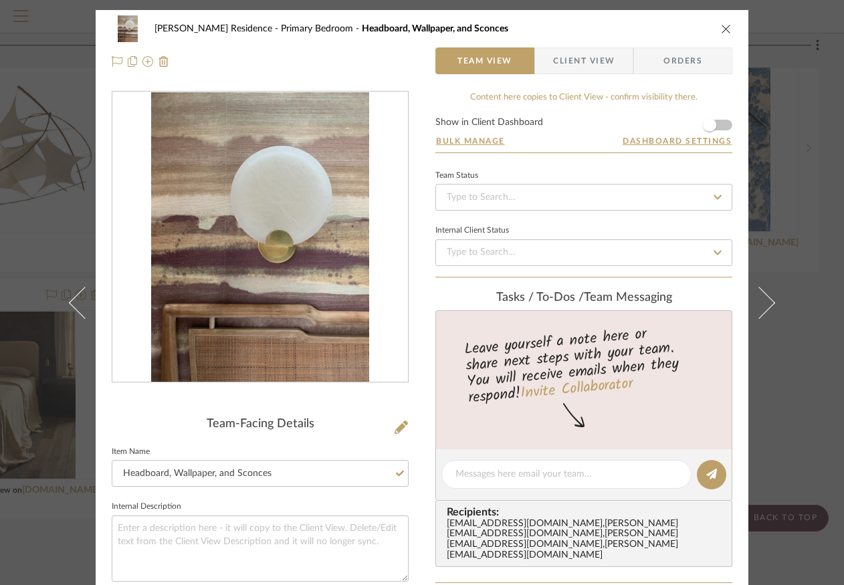
click at [726, 29] on icon "close" at bounding box center [726, 28] width 11 height 11
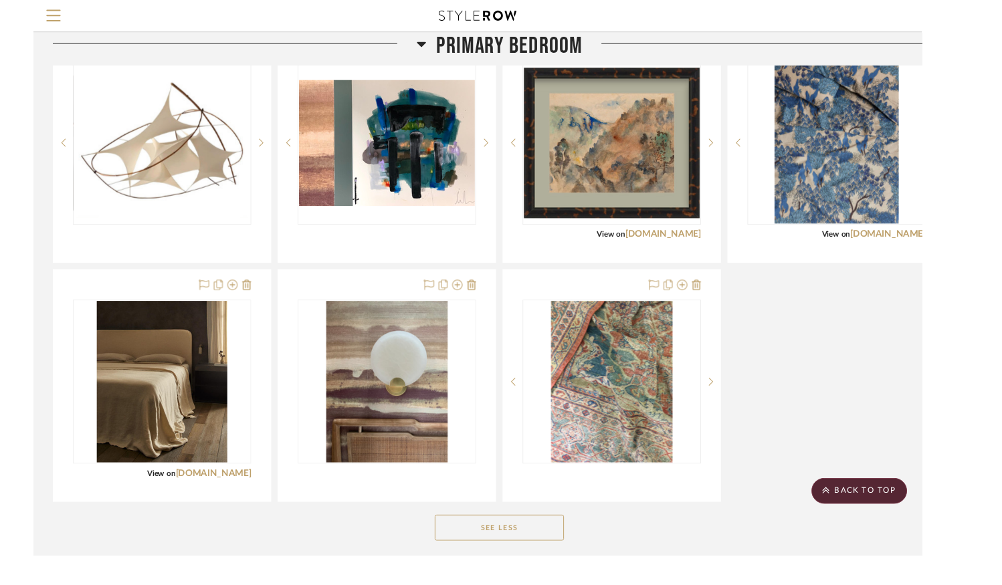
scroll to position [1600, 0]
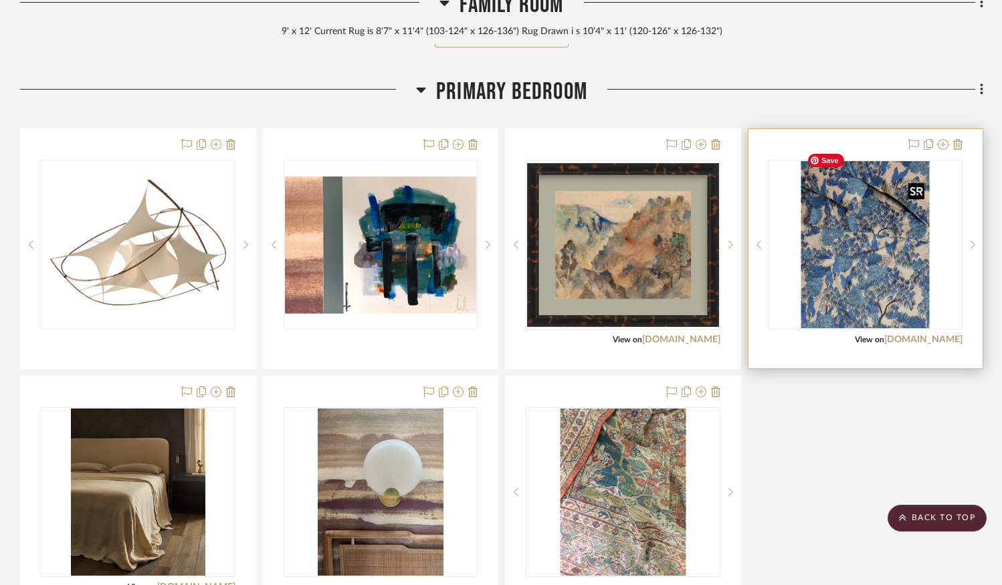
click at [871, 255] on img "0" at bounding box center [865, 244] width 128 height 167
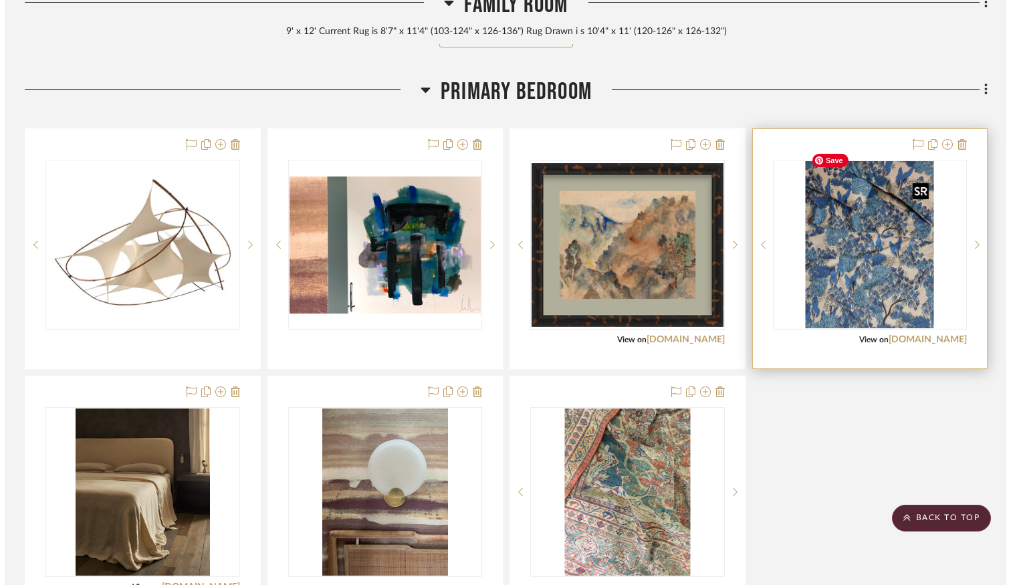
scroll to position [0, 0]
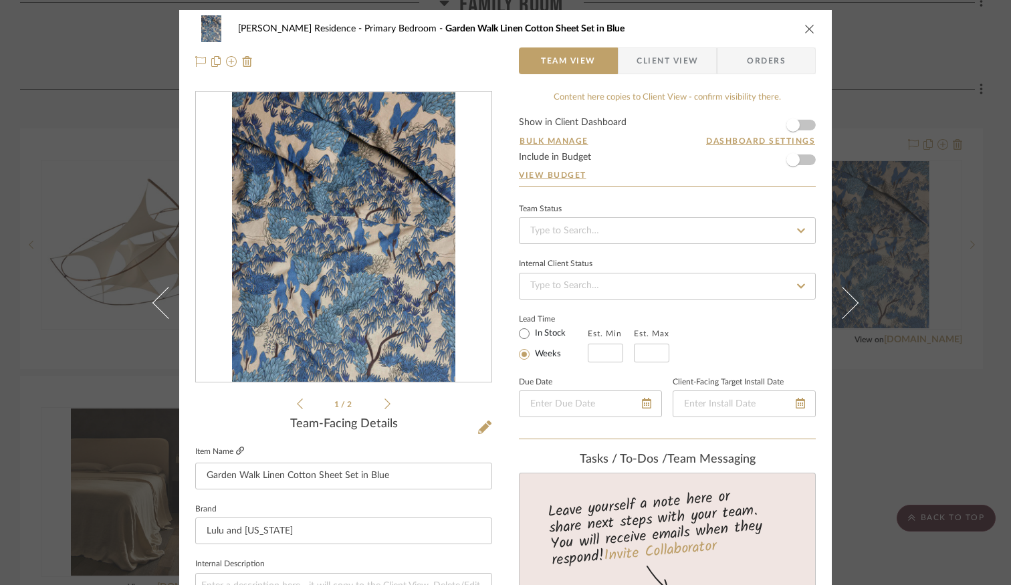
click at [241, 455] on icon at bounding box center [240, 451] width 8 height 8
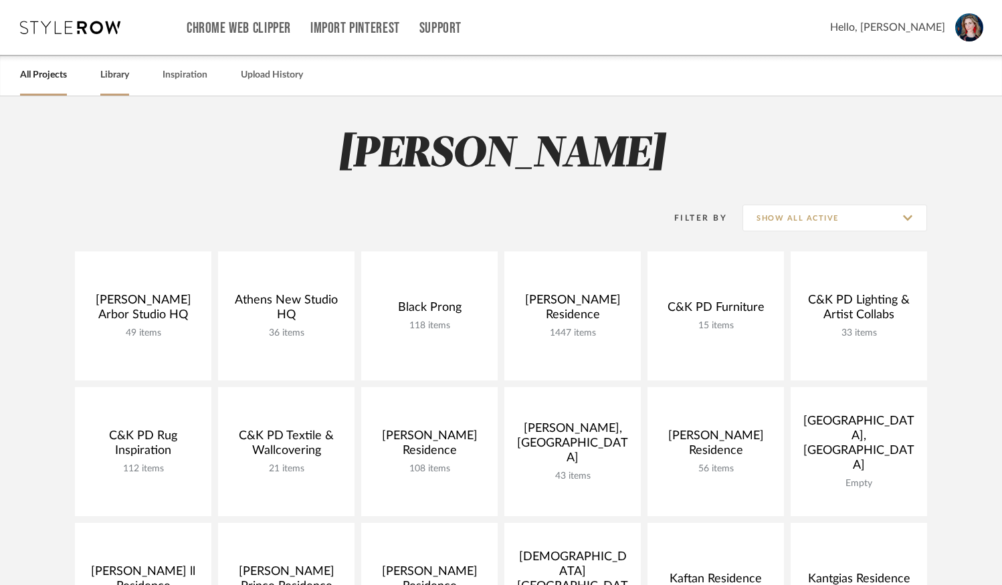
click at [110, 74] on link "Library" at bounding box center [114, 75] width 29 height 18
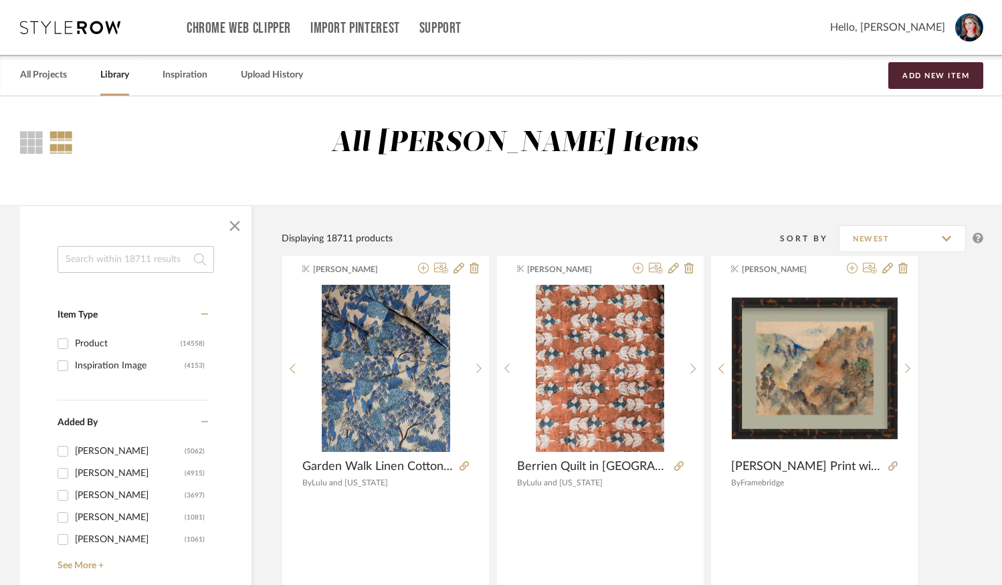
click at [50, 74] on link "All Projects" at bounding box center [43, 75] width 47 height 18
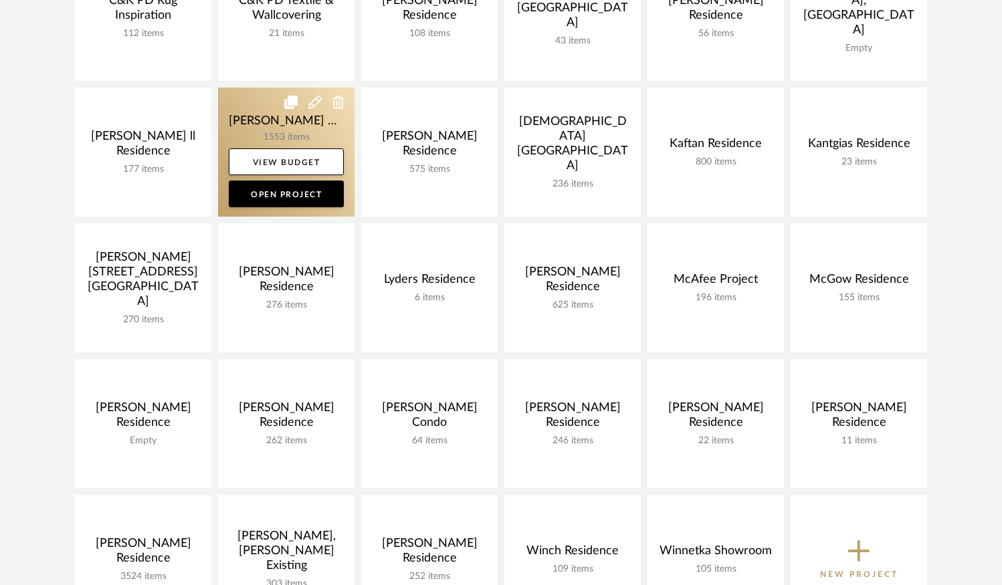
scroll to position [434, 0]
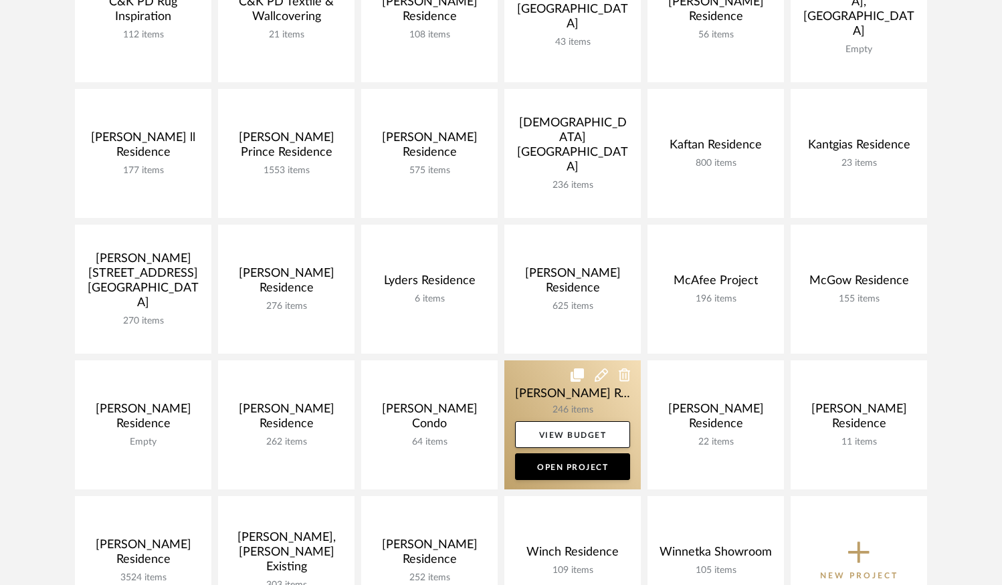
click at [510, 387] on link at bounding box center [572, 424] width 136 height 129
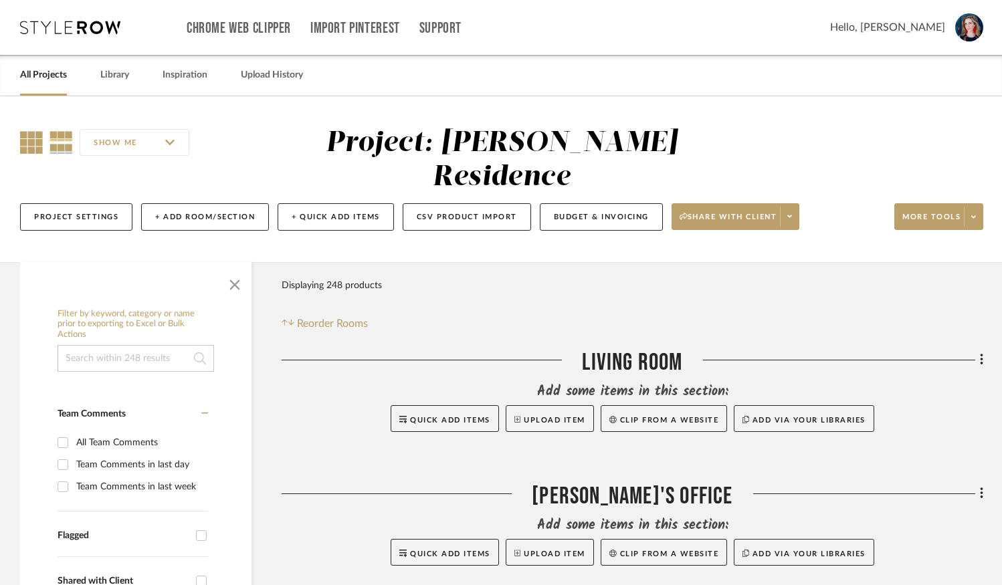
click at [22, 148] on icon at bounding box center [31, 142] width 23 height 23
click at [241, 273] on span "button" at bounding box center [235, 282] width 32 height 32
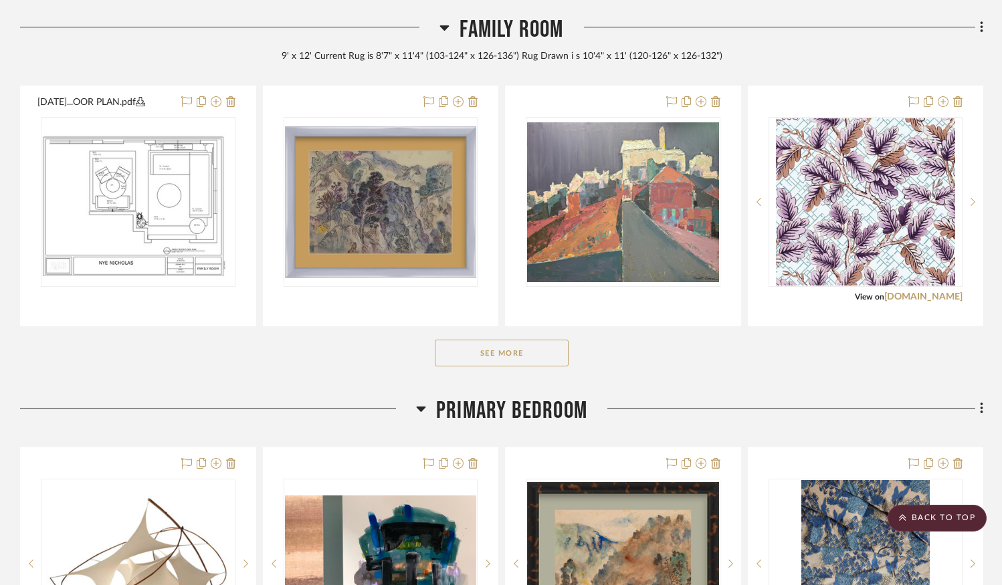
scroll to position [1282, 0]
click at [525, 342] on button "See More" at bounding box center [502, 352] width 134 height 27
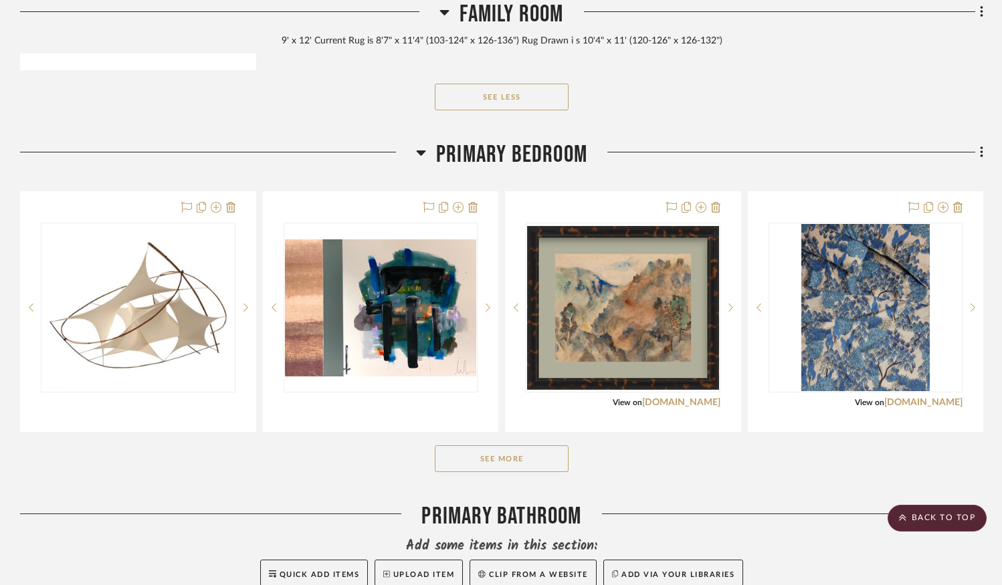
scroll to position [2540, 0]
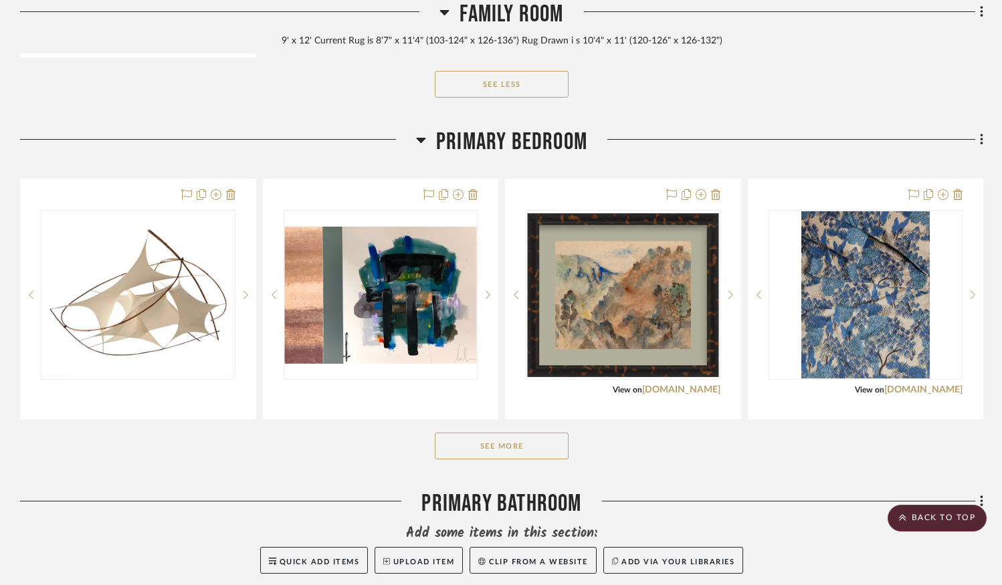
click at [475, 433] on button "See More" at bounding box center [502, 446] width 134 height 27
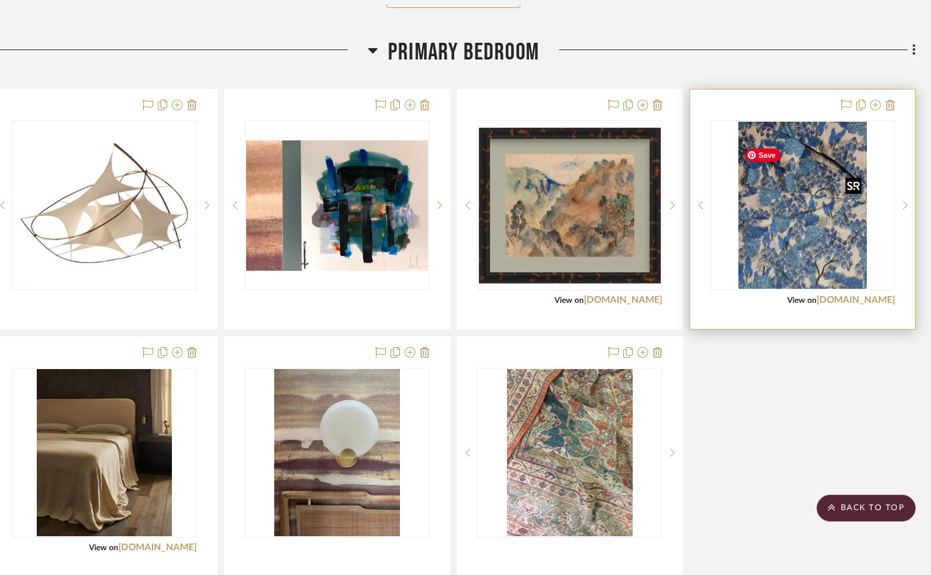
scroll to position [2629, 32]
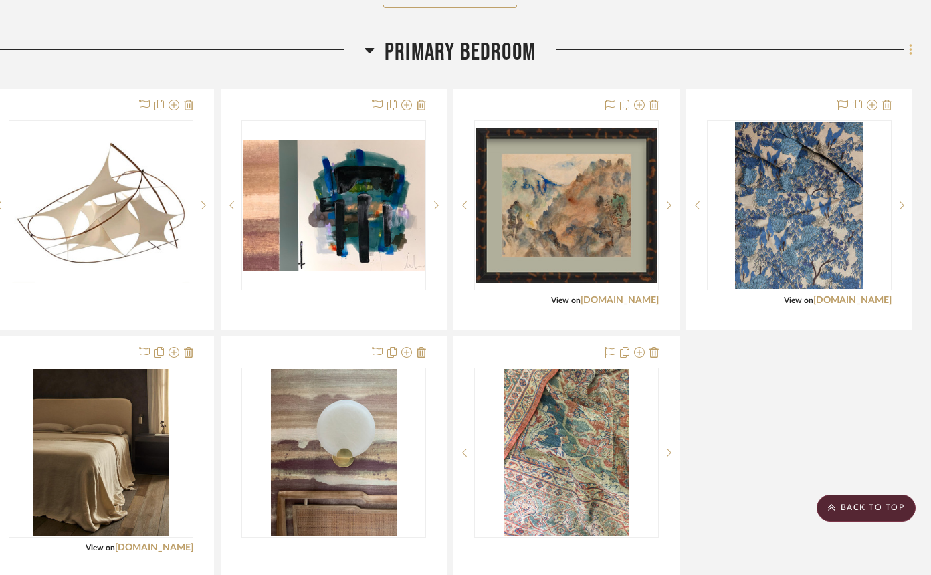
click at [905, 62] on fa-icon at bounding box center [908, 51] width 9 height 22
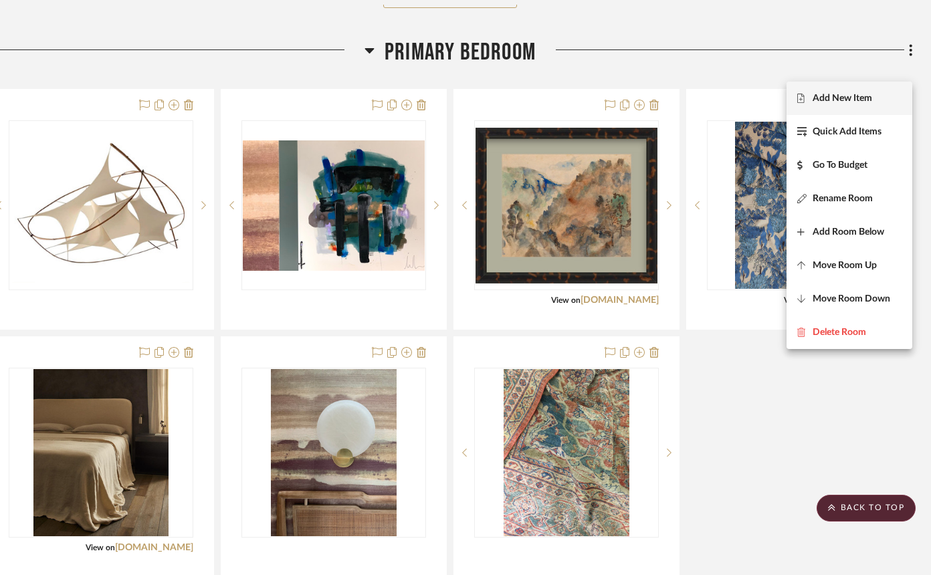
click at [850, 102] on span "Add New Item" at bounding box center [843, 98] width 60 height 11
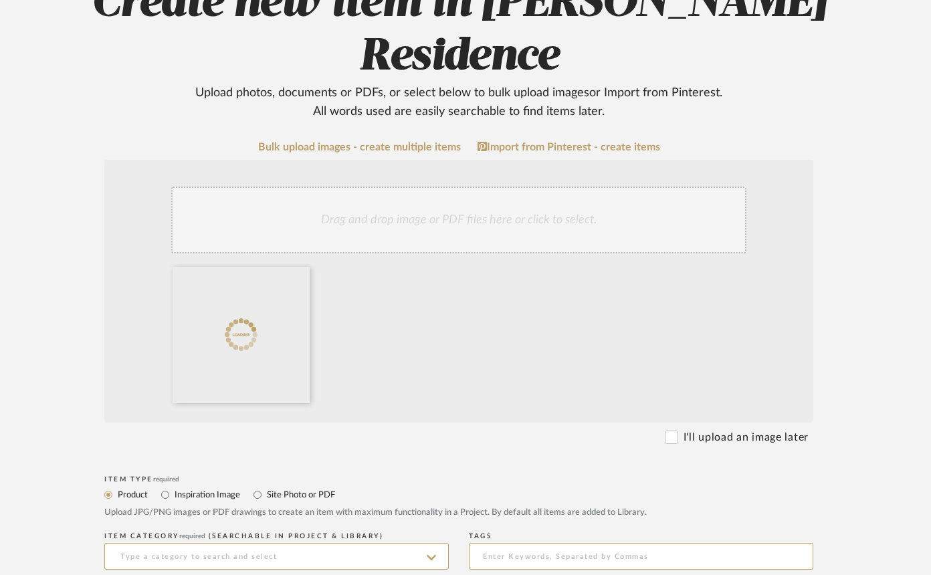
scroll to position [194, 23]
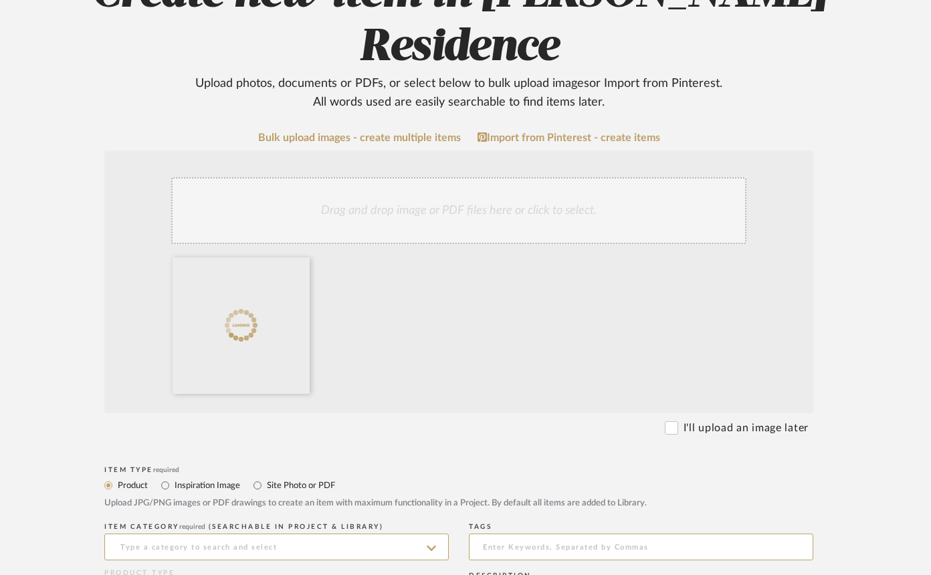
click at [291, 483] on label "Site Photo or PDF" at bounding box center [300, 485] width 70 height 15
click at [265, 483] on input "Site Photo or PDF" at bounding box center [257, 485] width 16 height 16
radio input "true"
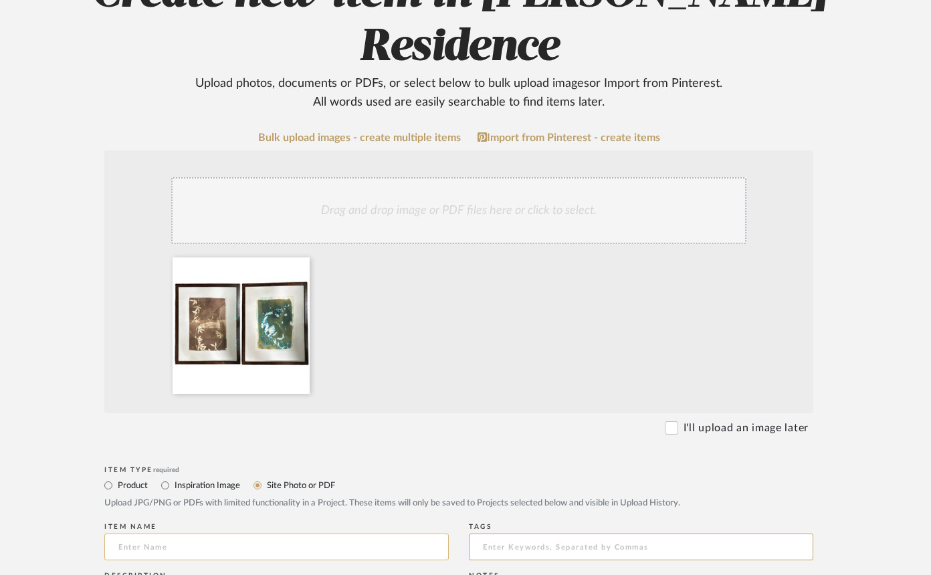
click at [191, 560] on input at bounding box center [276, 547] width 344 height 27
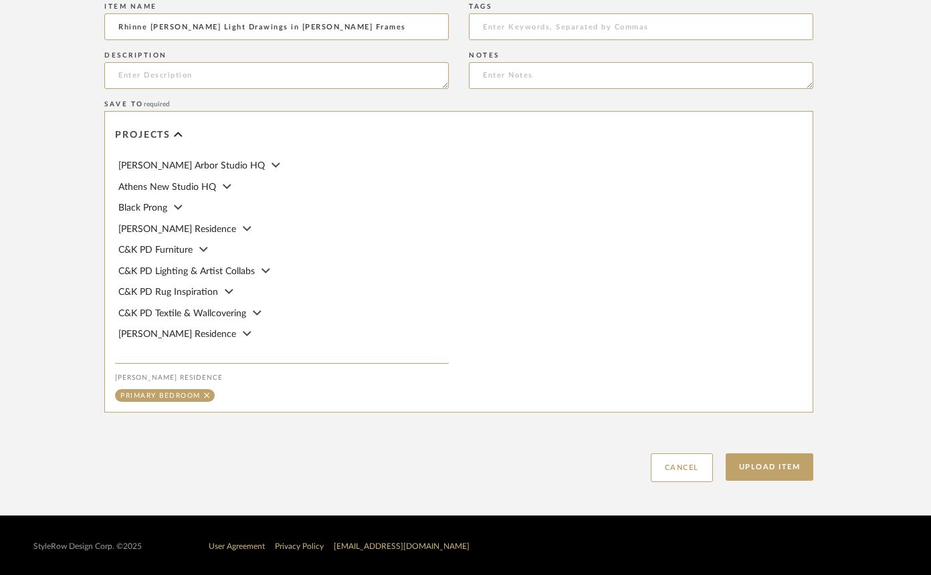
scroll to position [734, 23]
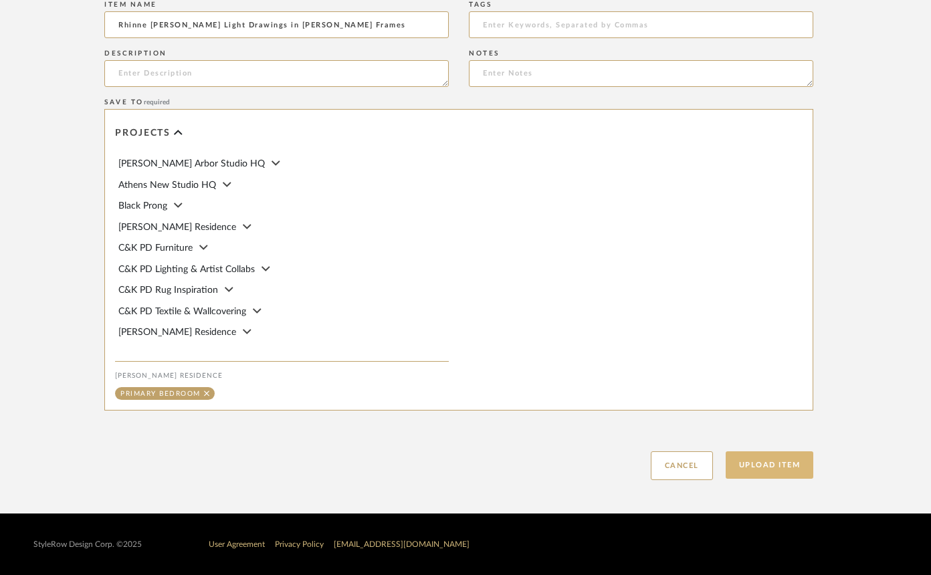
type input "Rhinne Allen Light Drawings in Burl Wood Frames"
click at [734, 472] on button "Upload Item" at bounding box center [770, 464] width 88 height 27
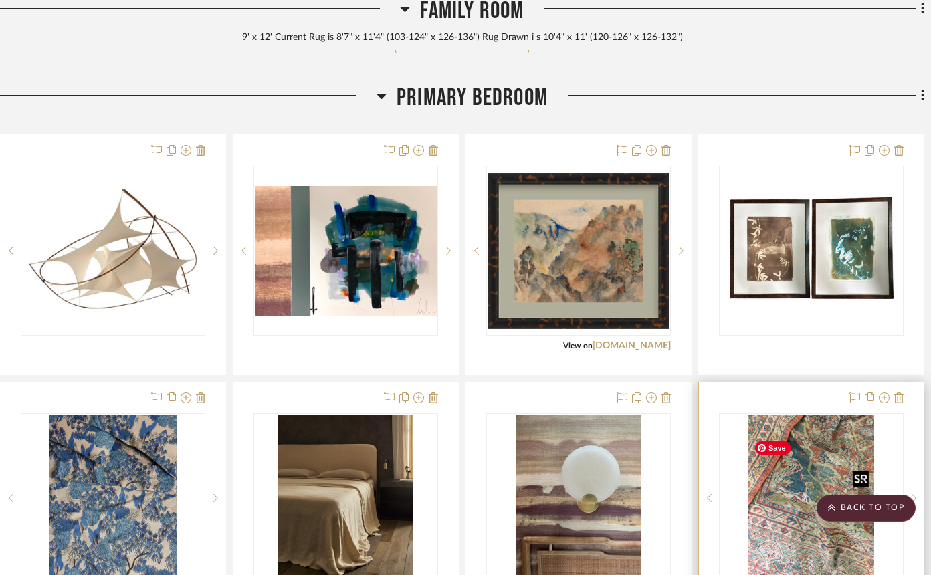
scroll to position [1484, 20]
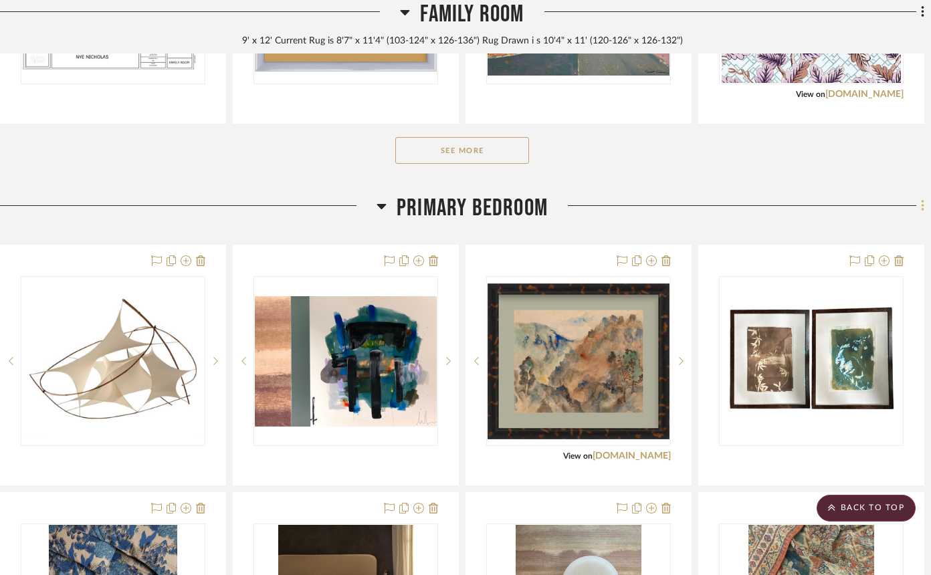
click at [919, 218] on fa-icon at bounding box center [920, 207] width 9 height 22
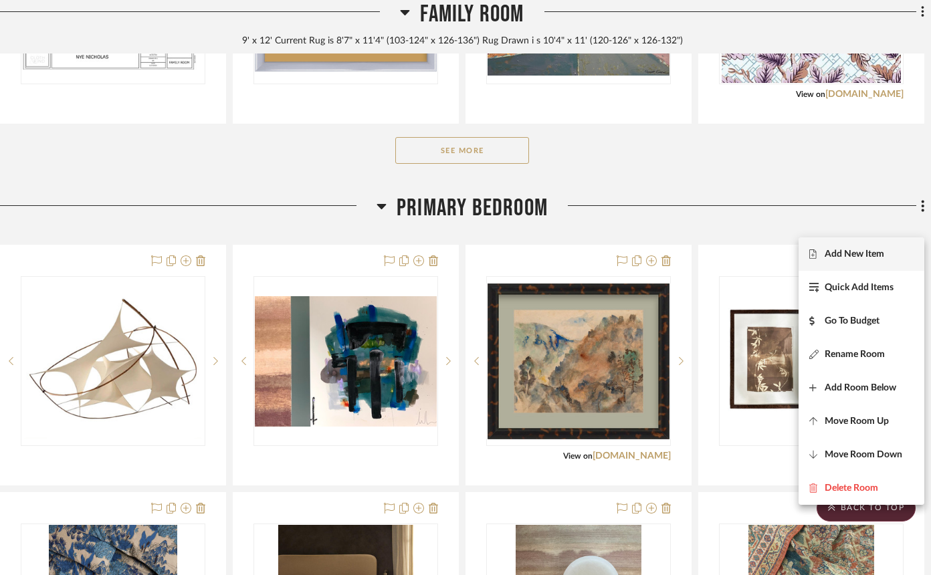
click at [887, 252] on span "Add New Item" at bounding box center [861, 253] width 104 height 11
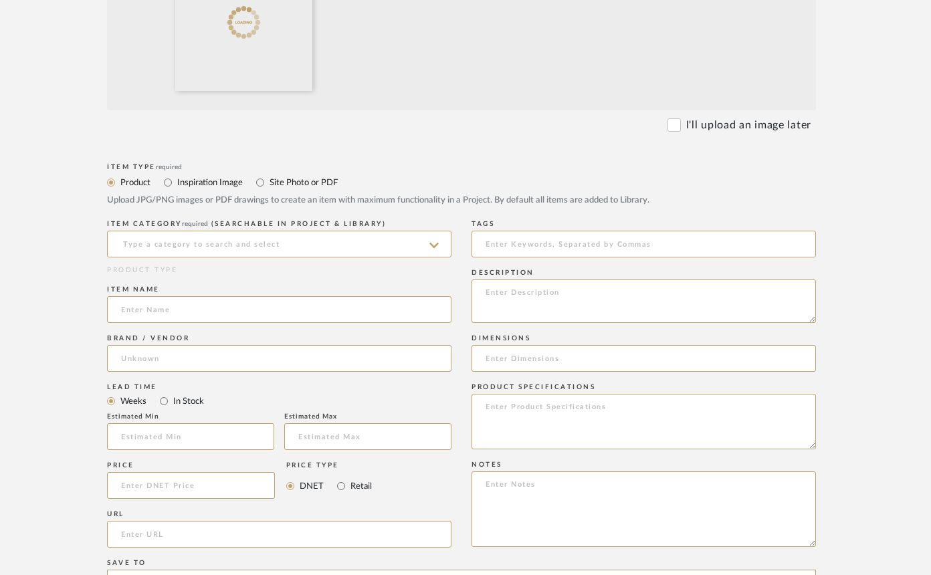
scroll to position [498, 20]
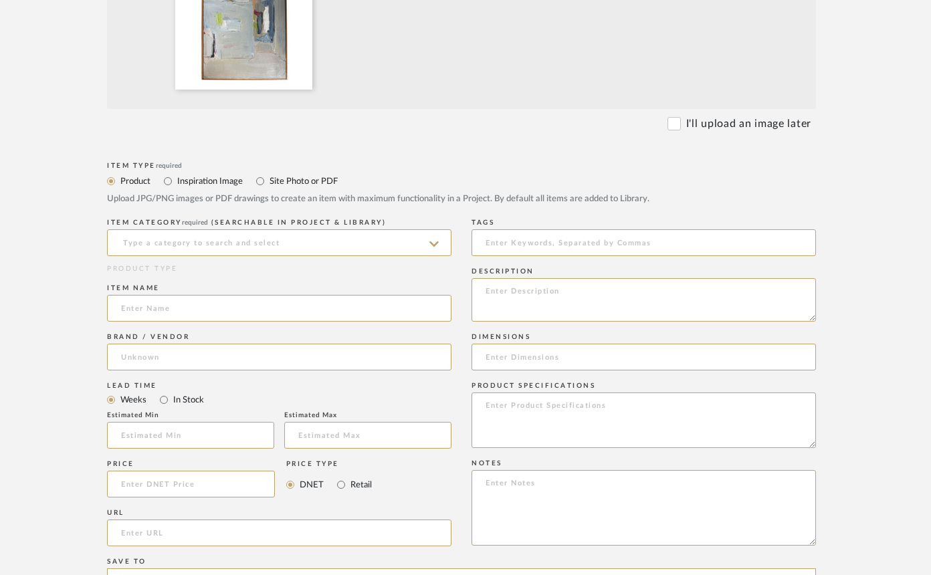
click at [292, 185] on label "Site Photo or PDF" at bounding box center [303, 181] width 70 height 15
click at [268, 185] on input "Site Photo or PDF" at bounding box center [260, 181] width 16 height 16
radio input "true"
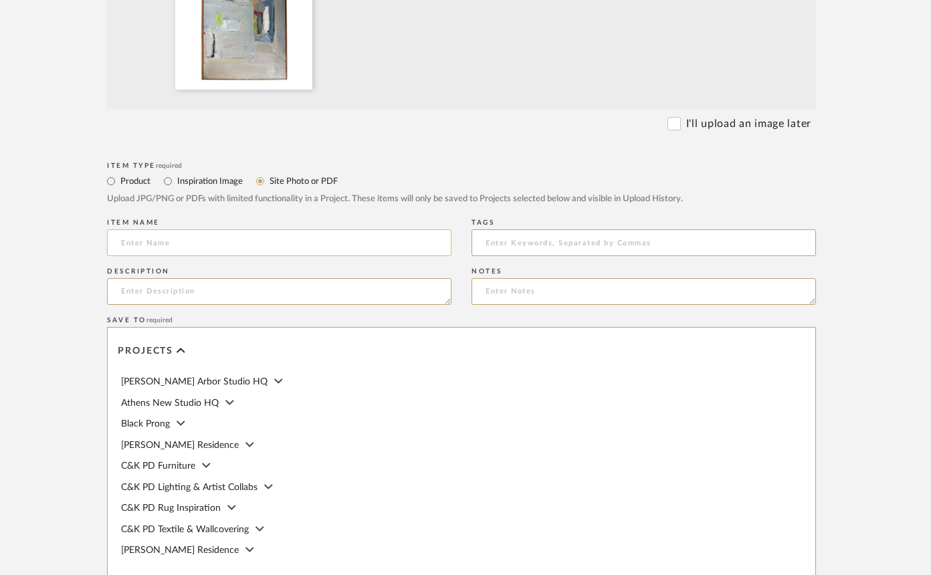
click at [239, 250] on input at bounding box center [279, 242] width 344 height 27
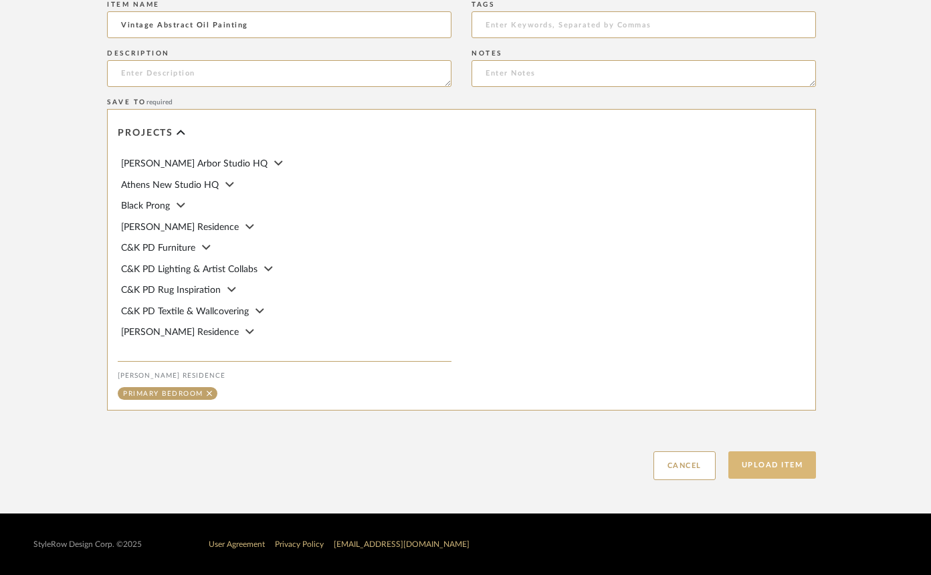
type input "Vintage Abstract Oil Painting"
click at [755, 461] on button "Upload Item" at bounding box center [772, 464] width 88 height 27
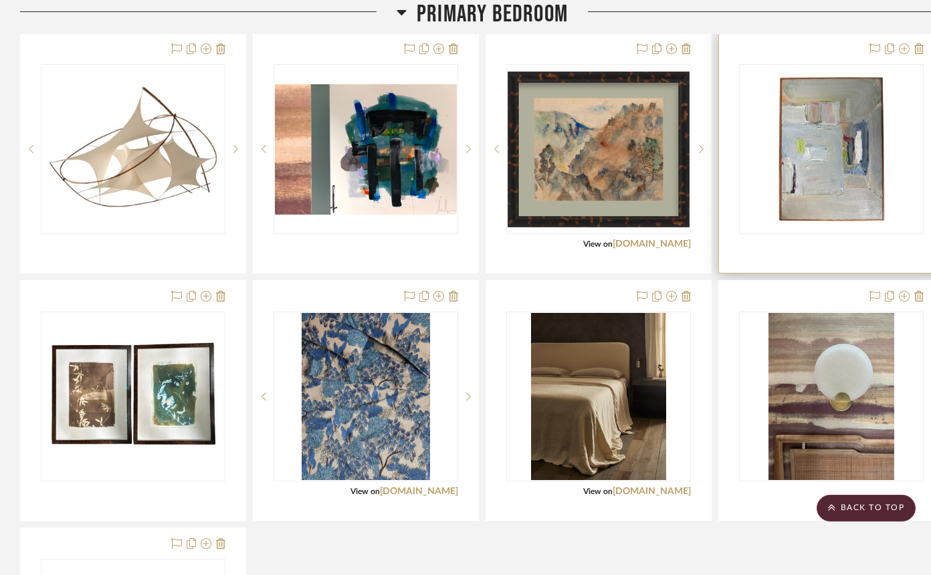
scroll to position [1696, 32]
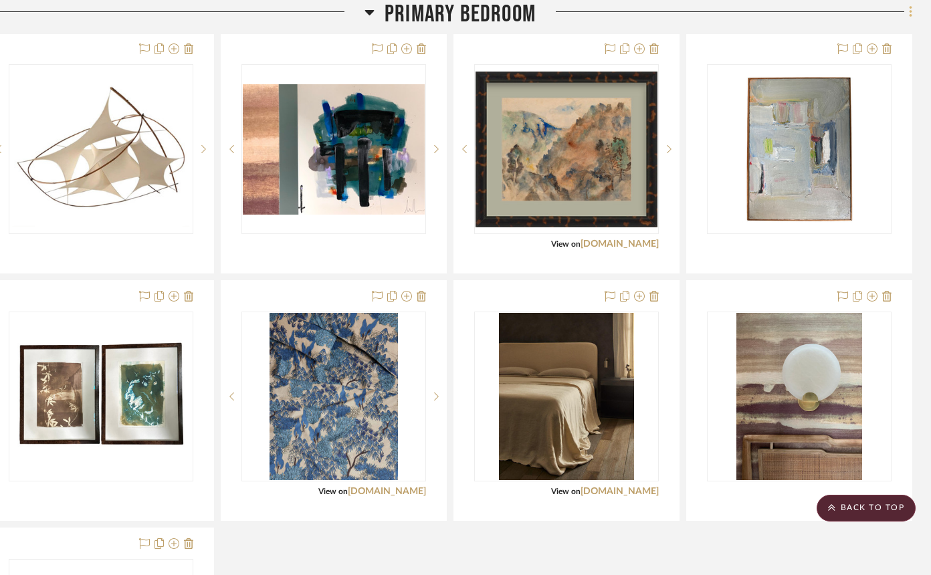
click at [907, 17] on fa-icon at bounding box center [908, 13] width 9 height 22
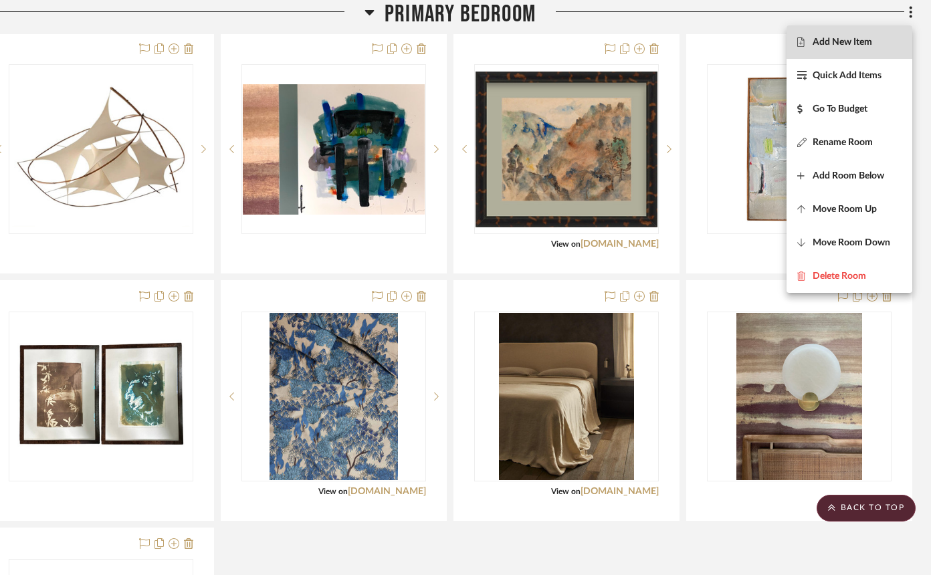
click at [849, 51] on button "Add New Item" at bounding box center [849, 41] width 126 height 33
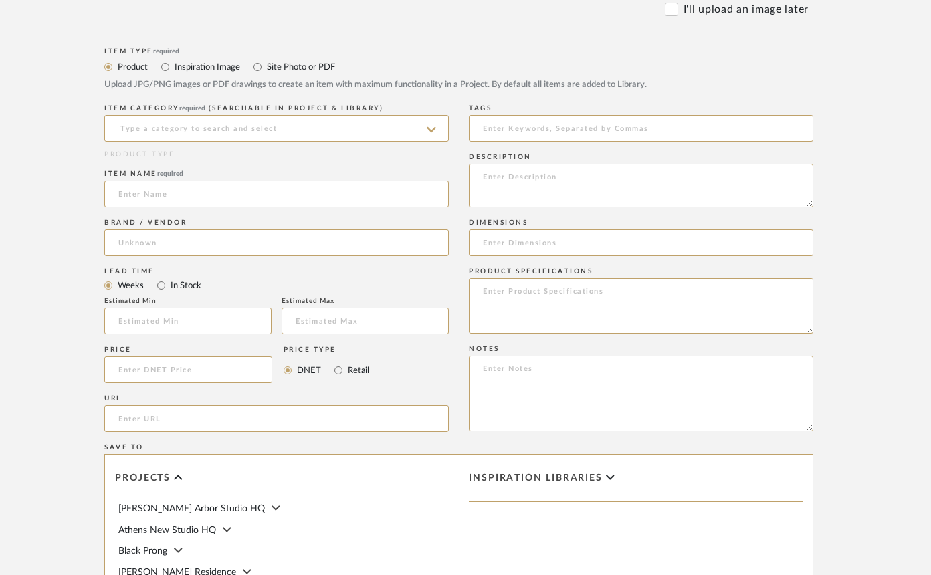
scroll to position [641, 23]
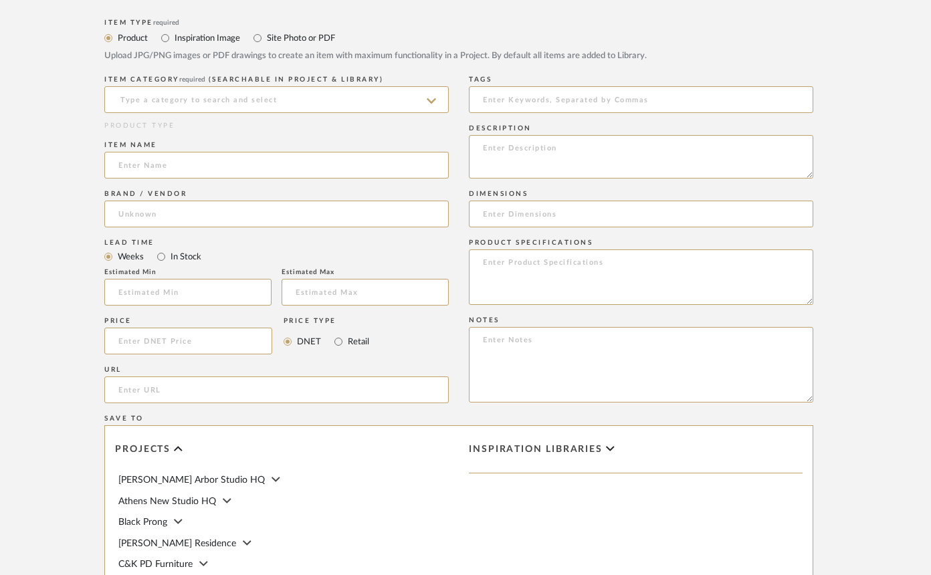
click at [280, 42] on label "Site Photo or PDF" at bounding box center [300, 38] width 70 height 15
click at [265, 42] on input "Site Photo or PDF" at bounding box center [257, 38] width 16 height 16
radio input "true"
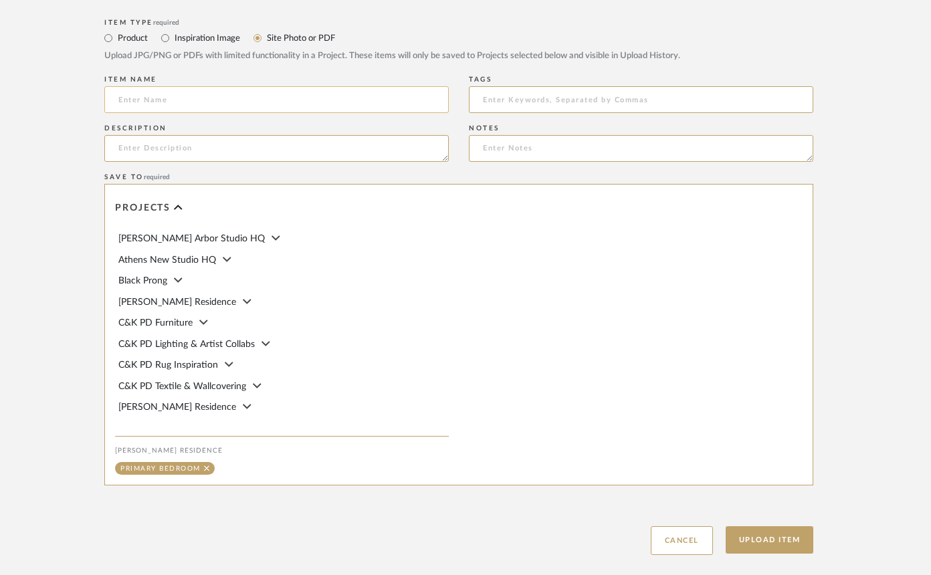
click at [227, 104] on input at bounding box center [276, 99] width 344 height 27
type input "Rug, Console, and Antique Chest"
click at [727, 554] on button "Upload Item" at bounding box center [770, 539] width 88 height 27
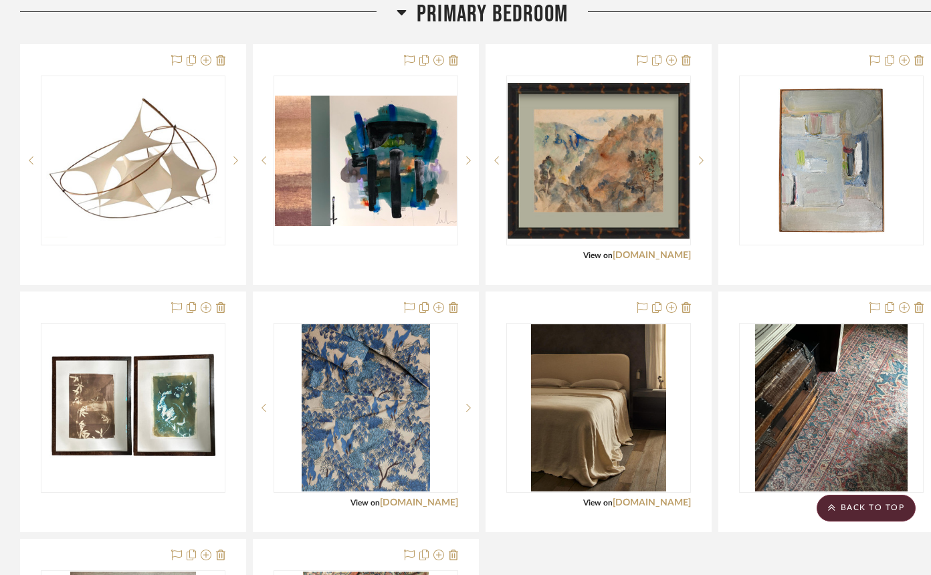
scroll to position [1683, 0]
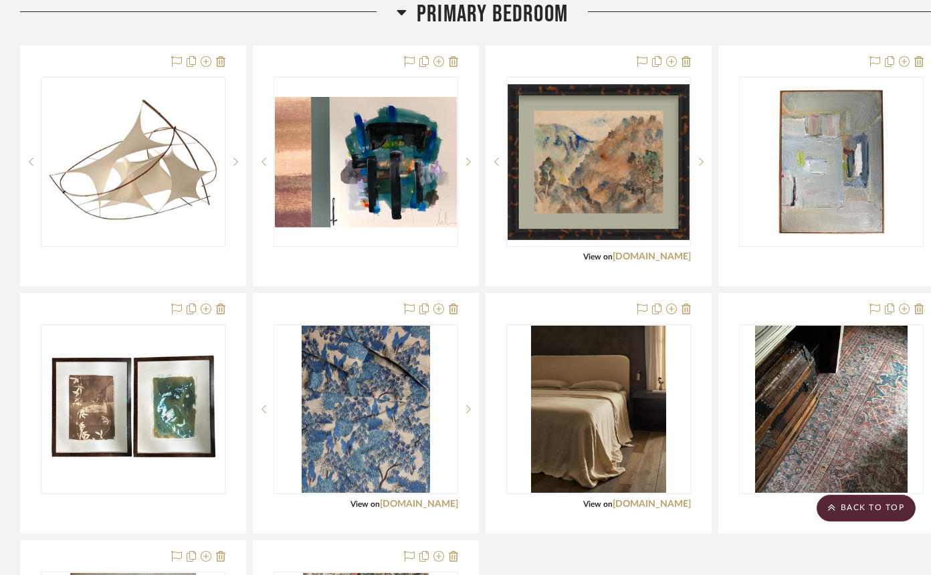
drag, startPoint x: 182, startPoint y: 534, endPoint x: 903, endPoint y: 9, distance: 892.7
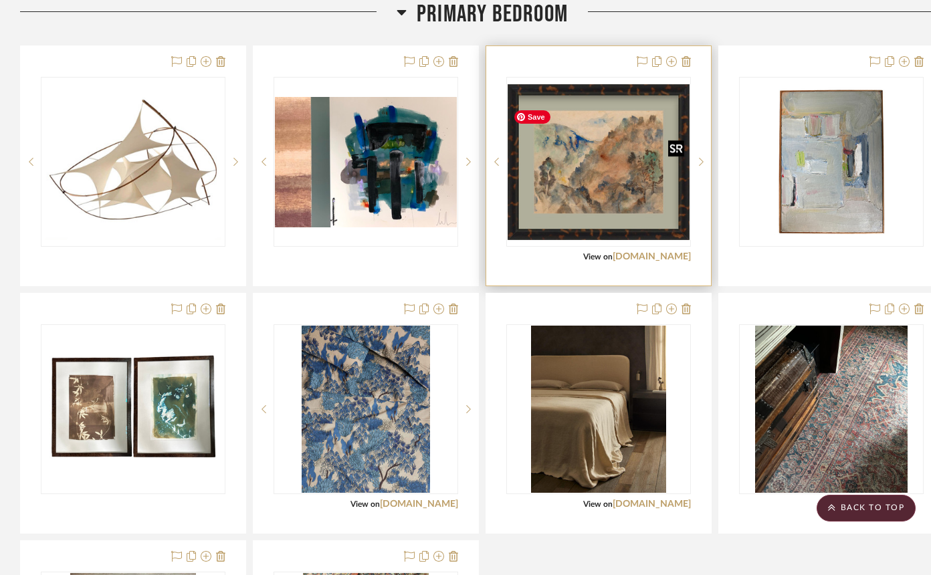
click at [601, 211] on img "0" at bounding box center [599, 161] width 182 height 155
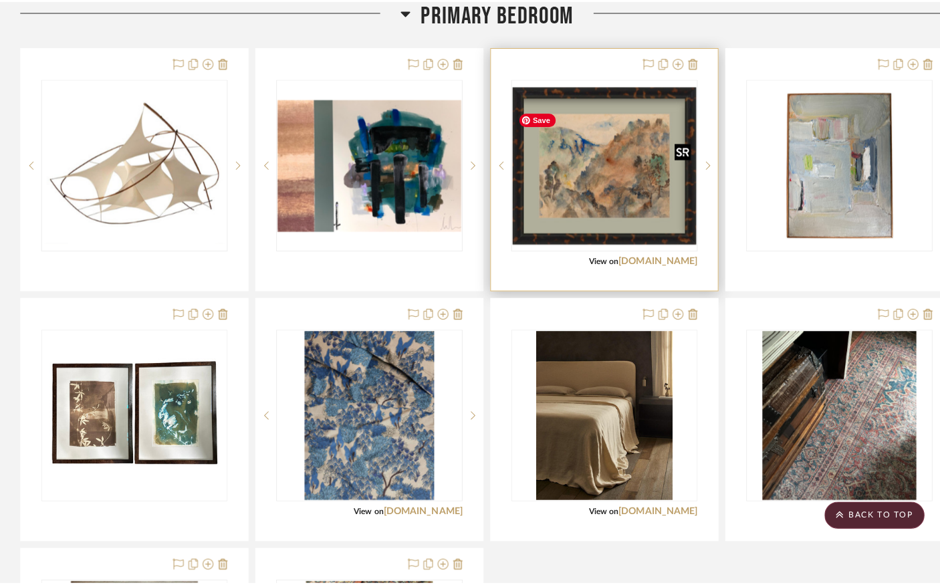
scroll to position [0, 0]
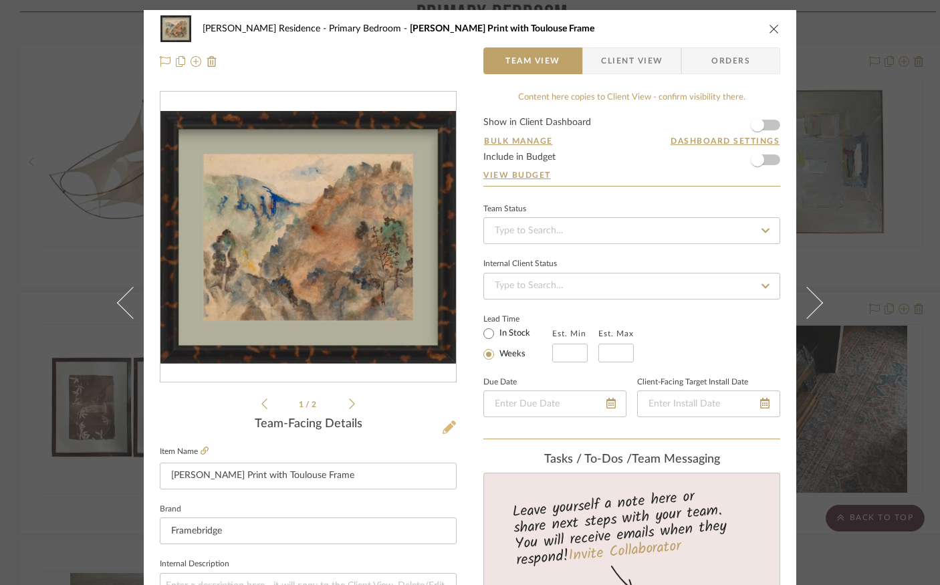
click at [445, 427] on icon at bounding box center [449, 427] width 13 height 13
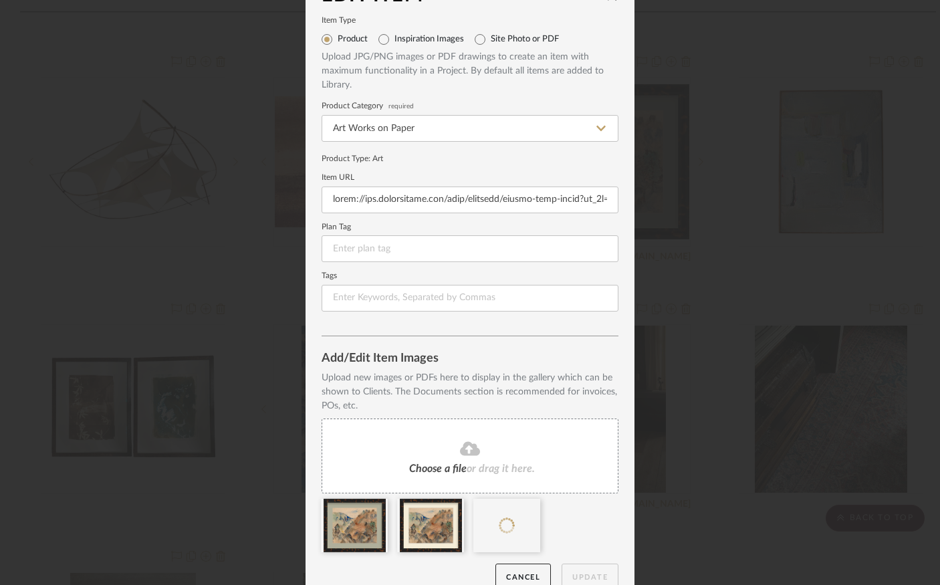
scroll to position [62, 0]
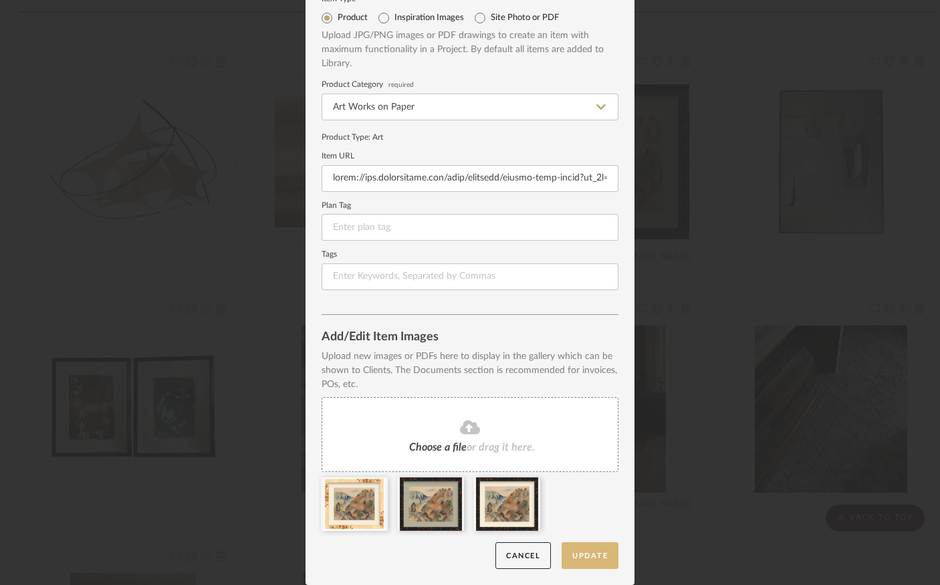
click at [580, 553] on button "Update" at bounding box center [590, 555] width 57 height 27
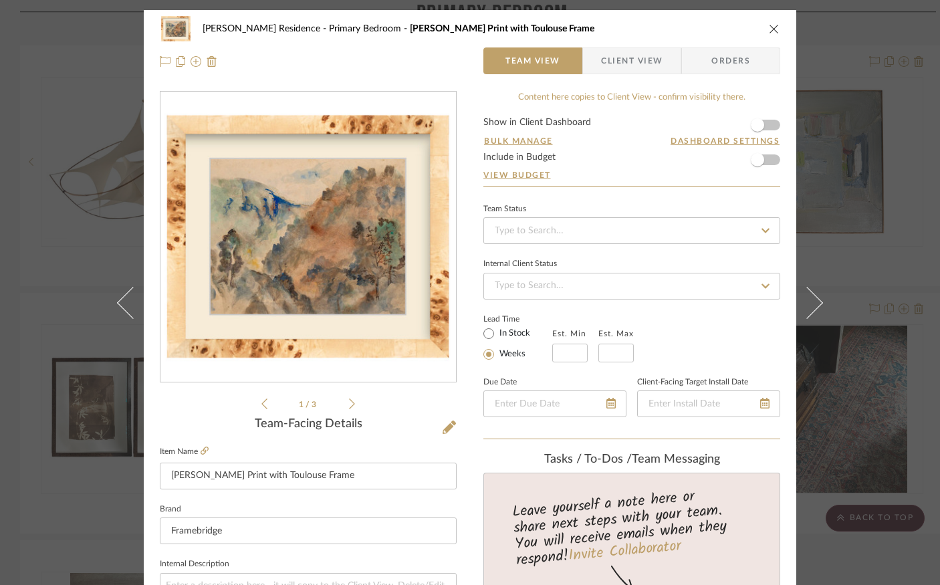
click at [769, 25] on icon "close" at bounding box center [774, 28] width 11 height 11
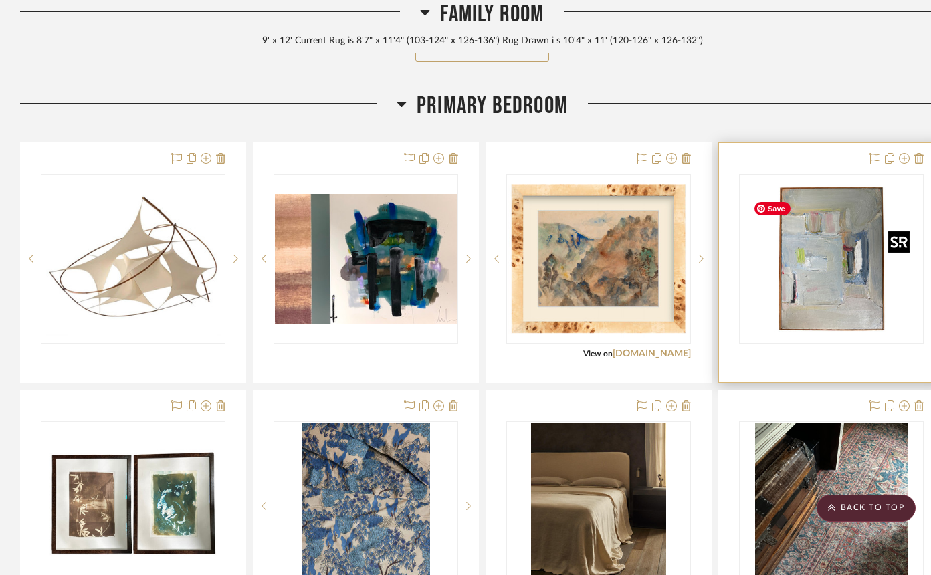
scroll to position [1586, 32]
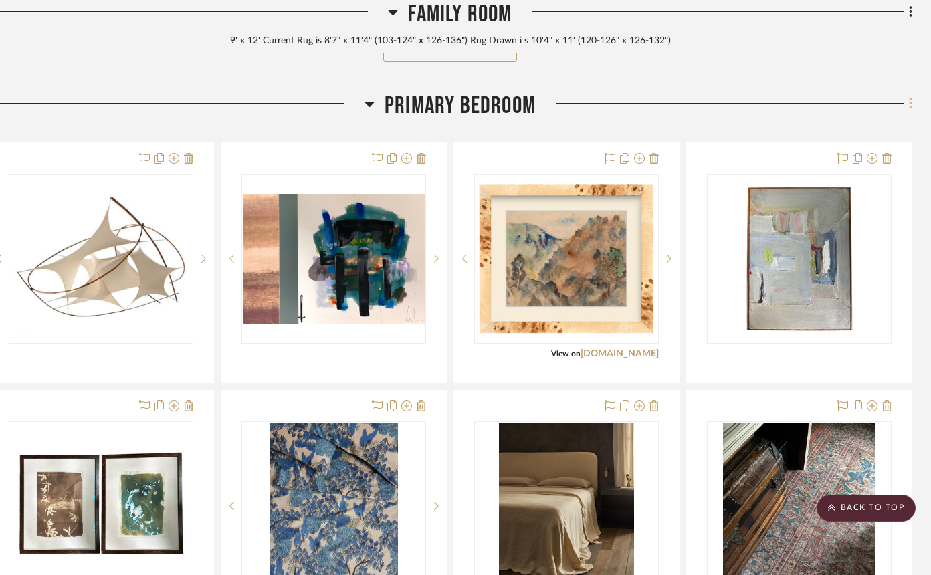
click at [910, 109] on icon at bounding box center [910, 103] width 3 height 11
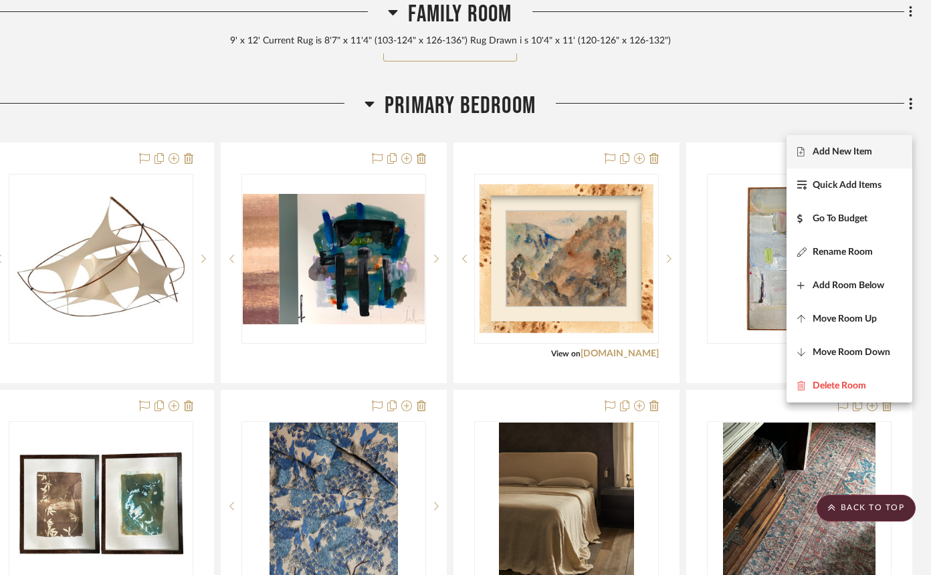
click at [849, 155] on span "Add New Item" at bounding box center [843, 151] width 60 height 11
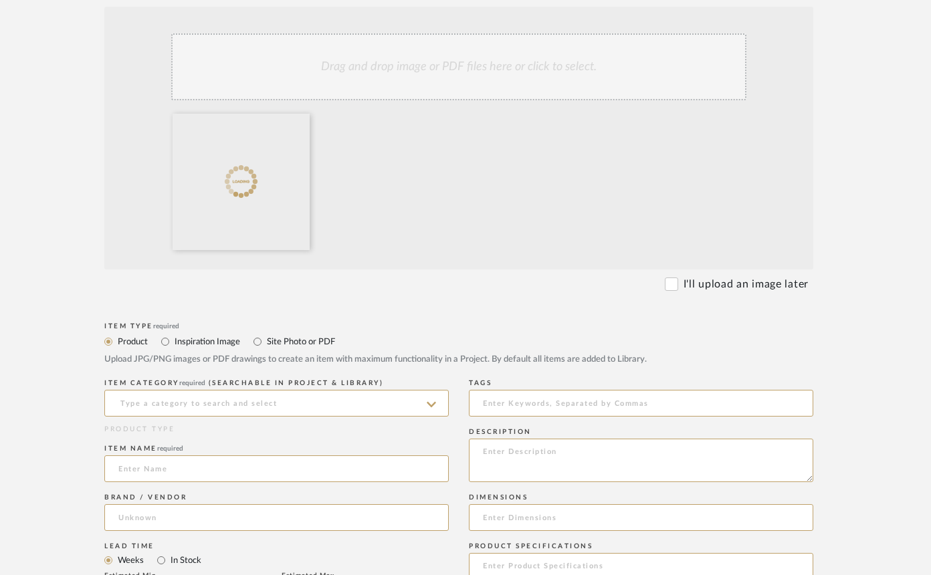
scroll to position [349, 23]
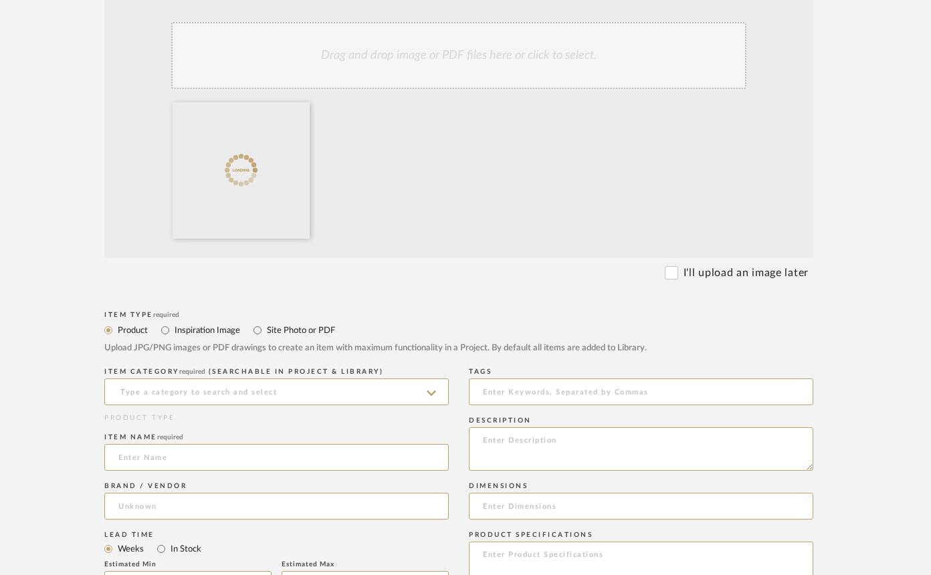
click at [303, 335] on label "Site Photo or PDF" at bounding box center [300, 330] width 70 height 15
click at [265, 335] on input "Site Photo or PDF" at bounding box center [257, 330] width 16 height 16
radio input "true"
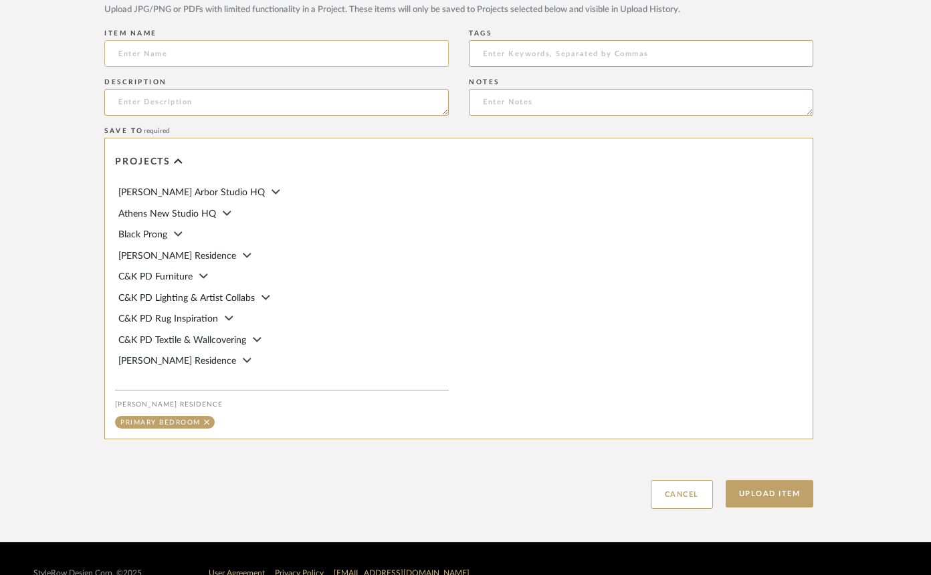
scroll to position [734, 23]
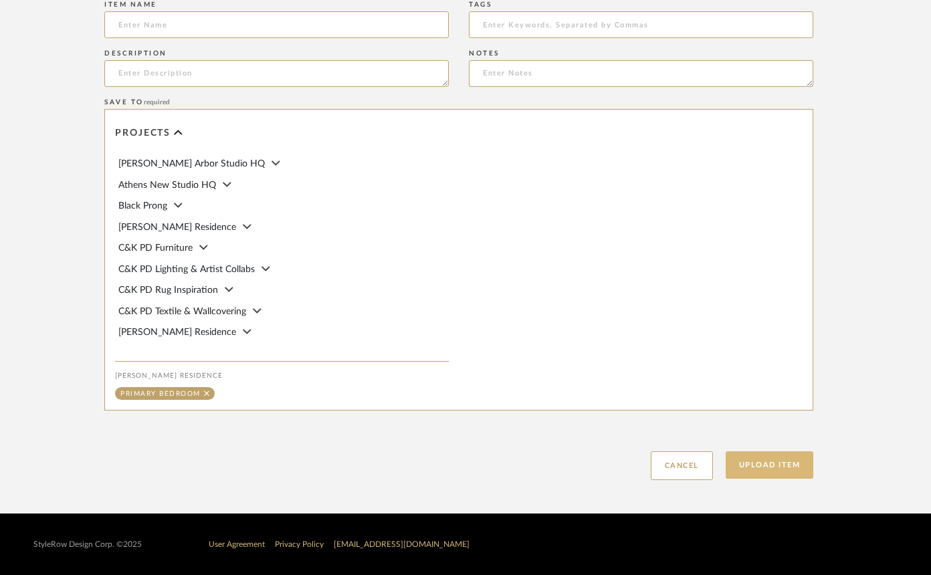
click at [753, 463] on button "Upload Item" at bounding box center [770, 464] width 88 height 27
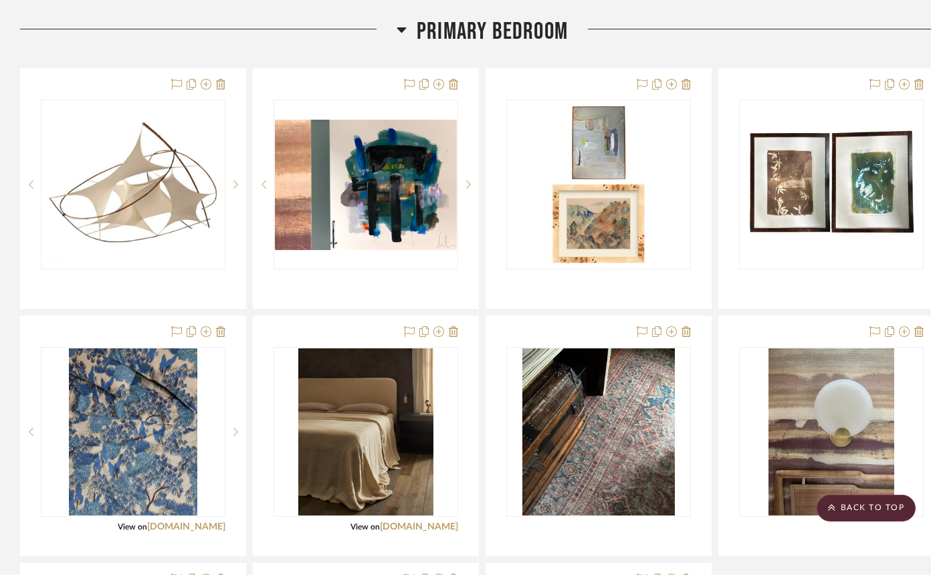
scroll to position [1658, 0]
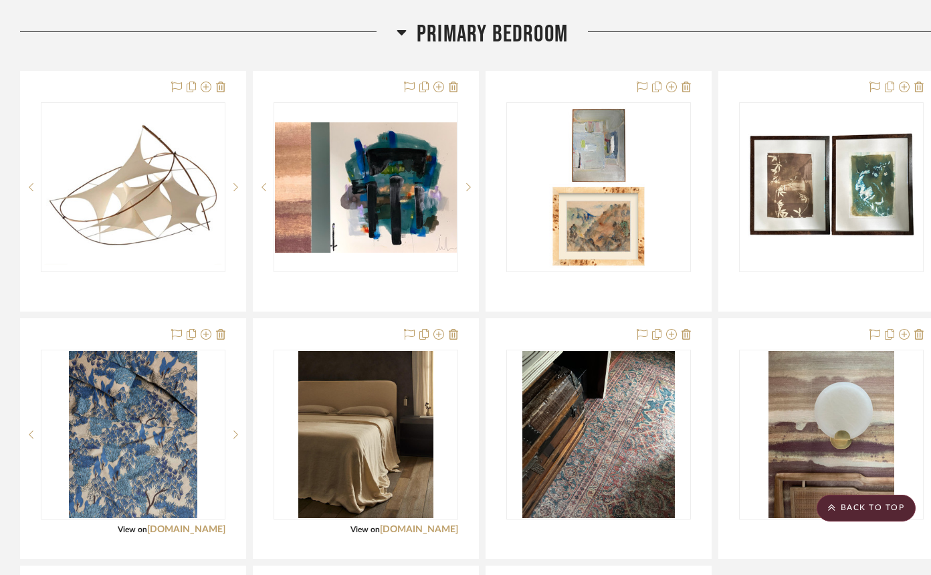
drag, startPoint x: 389, startPoint y: 515, endPoint x: 753, endPoint y: 8, distance: 623.9
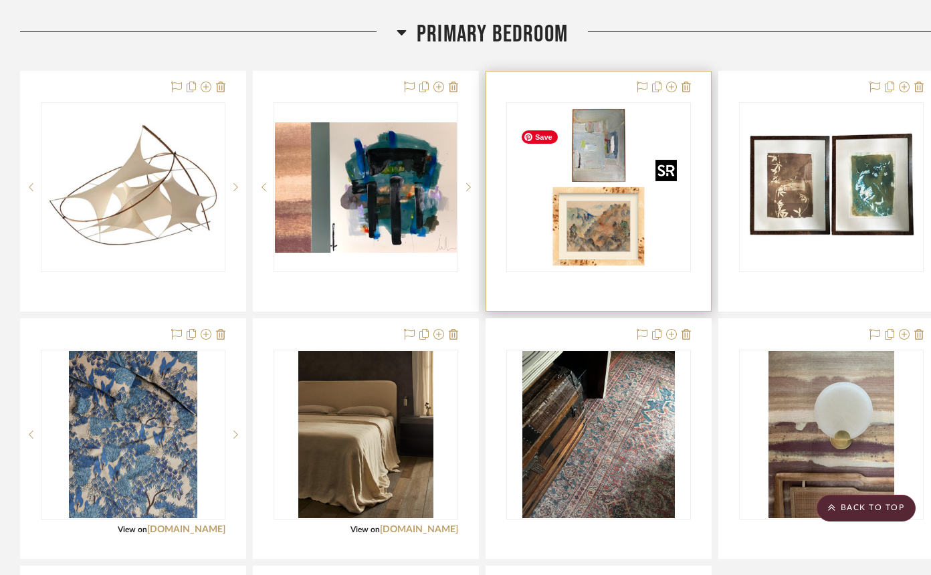
click at [620, 242] on img "0" at bounding box center [598, 187] width 167 height 167
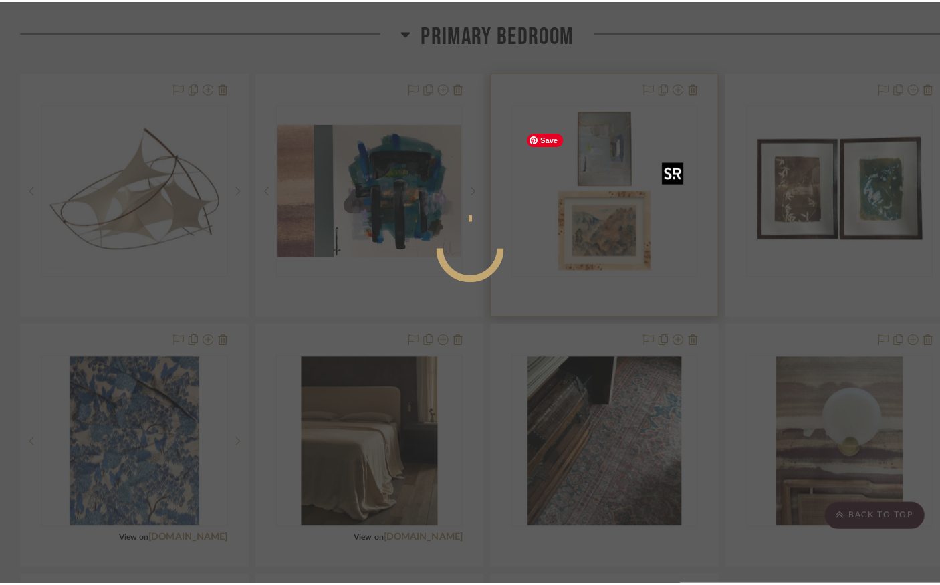
scroll to position [0, 0]
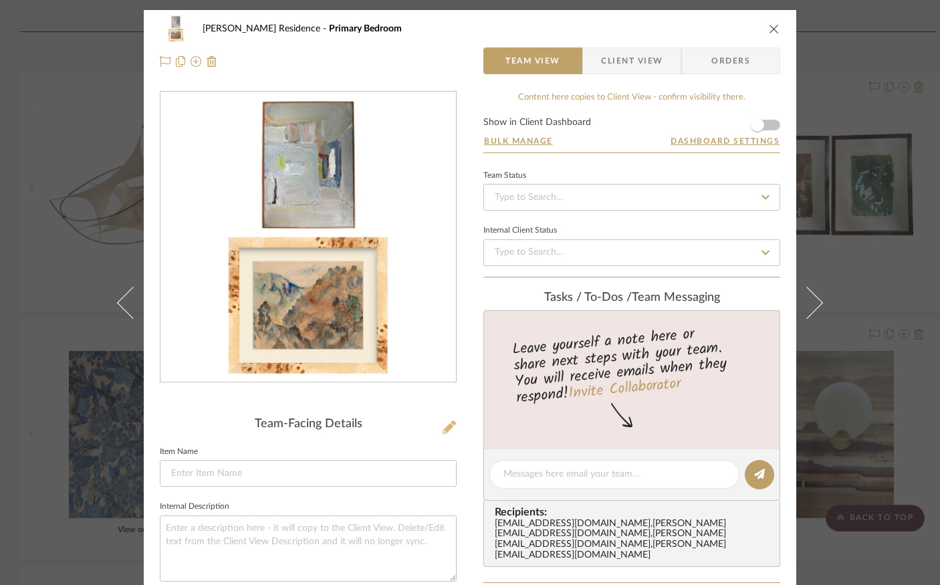
click at [449, 427] on icon at bounding box center [449, 427] width 13 height 13
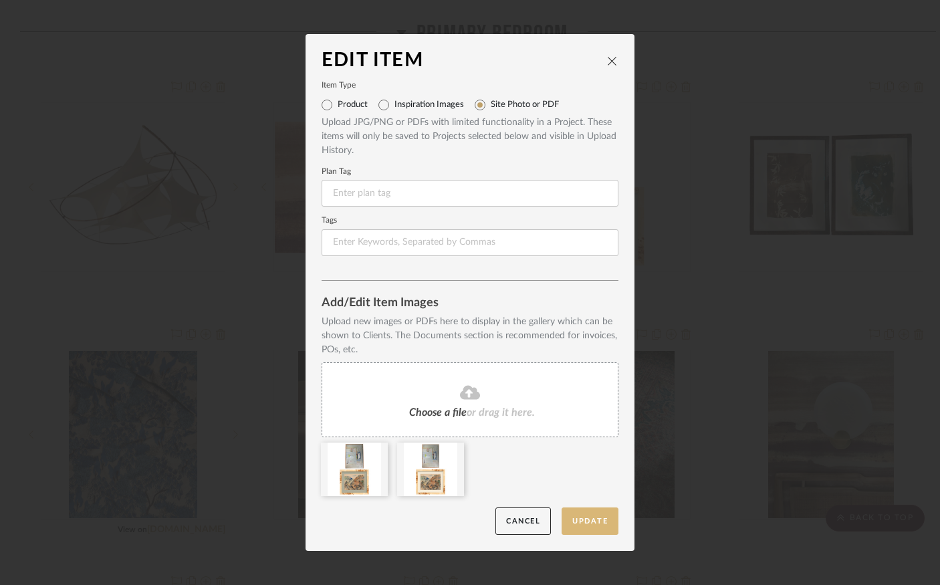
click at [598, 524] on button "Update" at bounding box center [590, 521] width 57 height 27
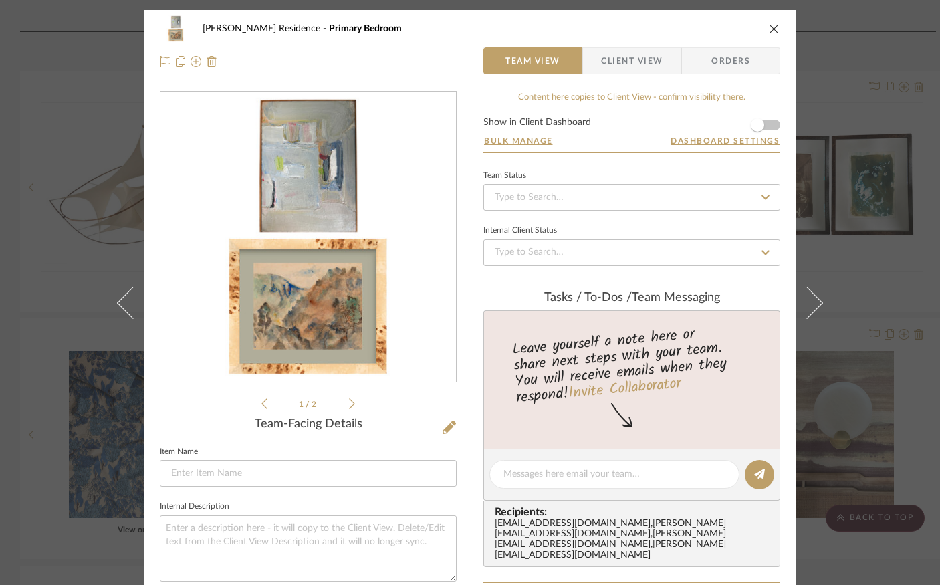
click at [770, 27] on icon "close" at bounding box center [774, 28] width 11 height 11
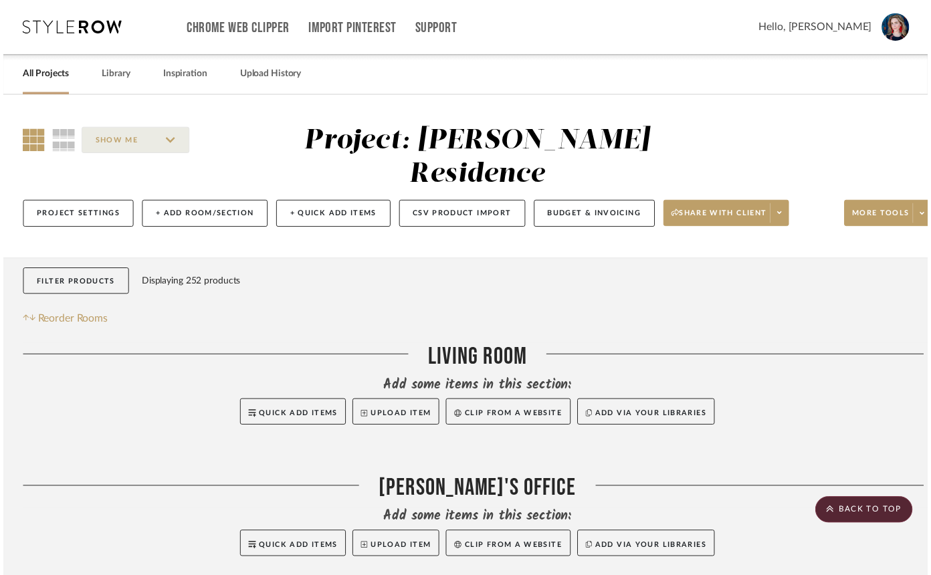
scroll to position [1658, 0]
